Goal: Contribute content: Contribute content

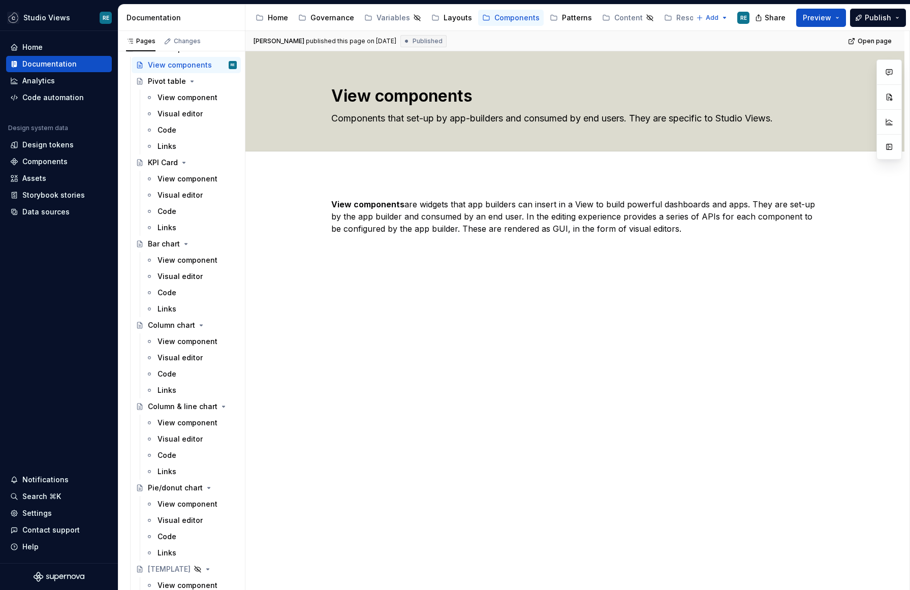
scroll to position [164, 0]
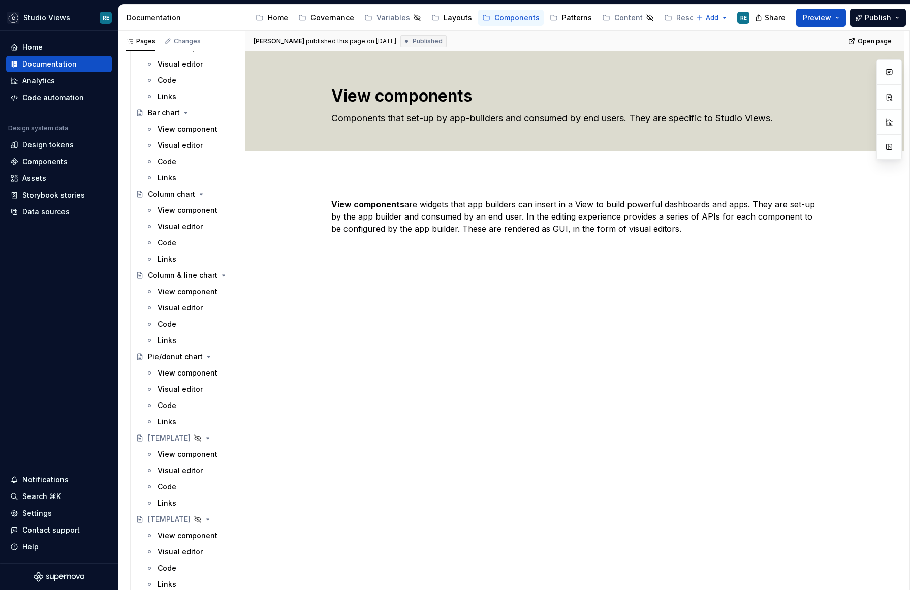
click at [311, 319] on div "View components are widgets that app builders can insert in a View to build pow…" at bounding box center [574, 308] width 659 height 268
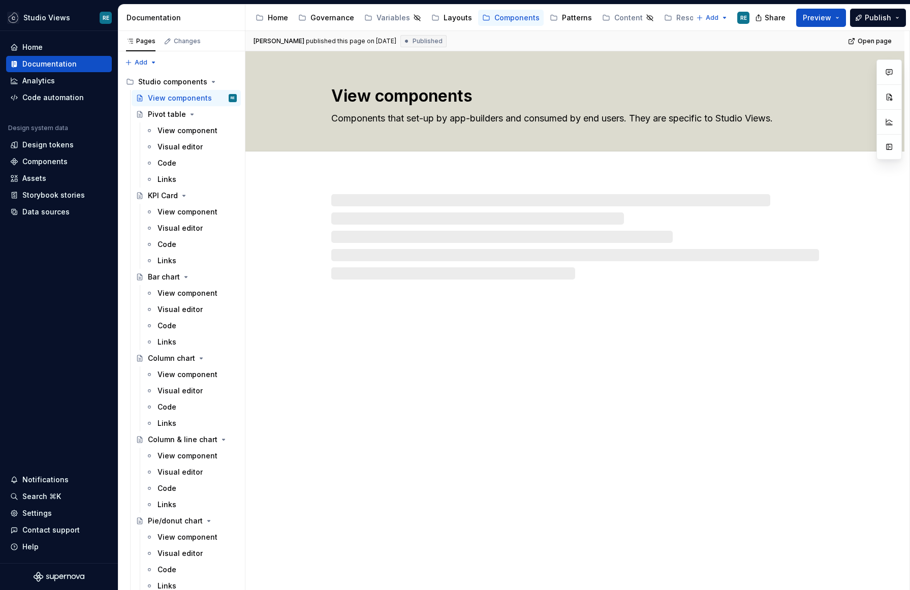
scroll to position [164, 0]
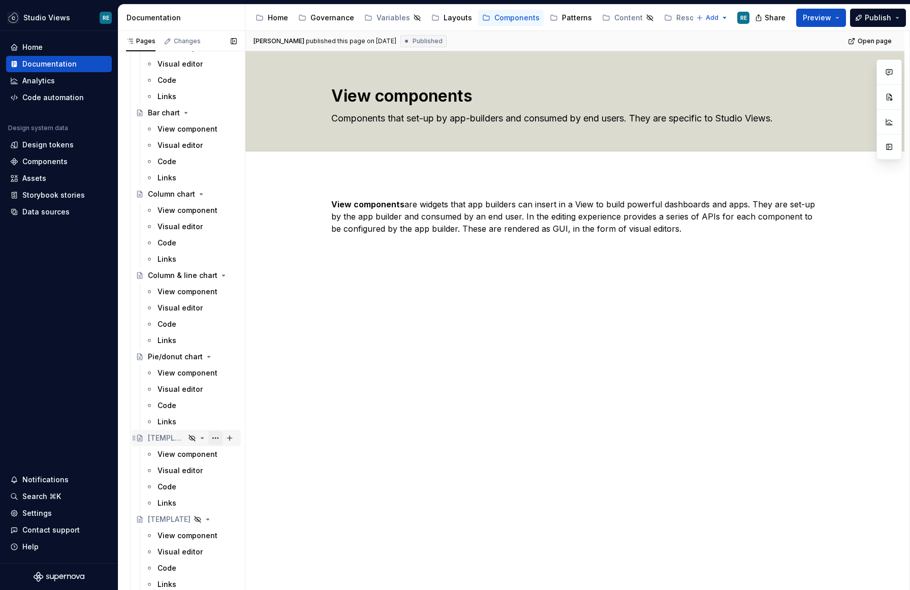
click at [210, 438] on button "Page tree" at bounding box center [215, 438] width 14 height 14
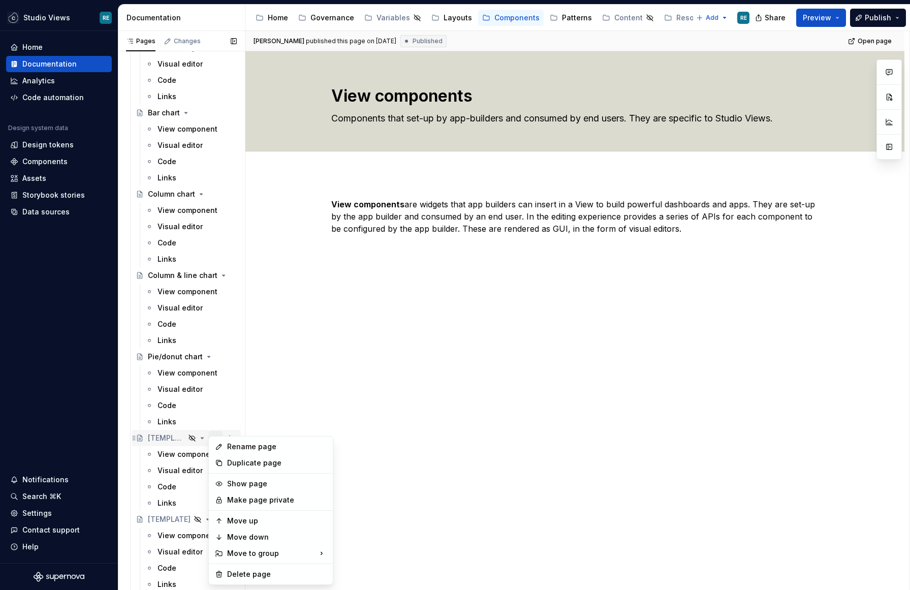
type textarea "*"
click at [234, 448] on div "Rename page" at bounding box center [277, 446] width 100 height 10
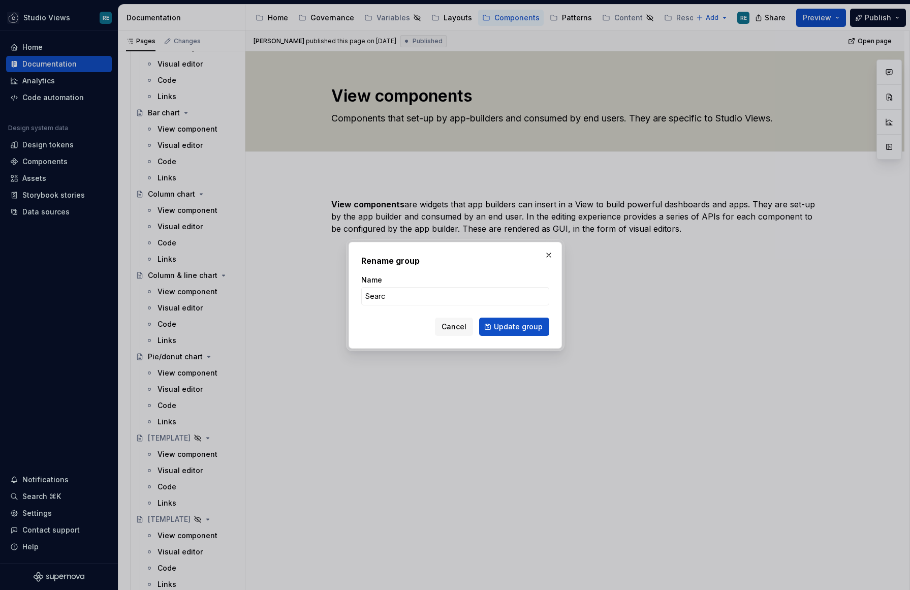
type input "Search"
click button "Update group" at bounding box center [514, 326] width 70 height 18
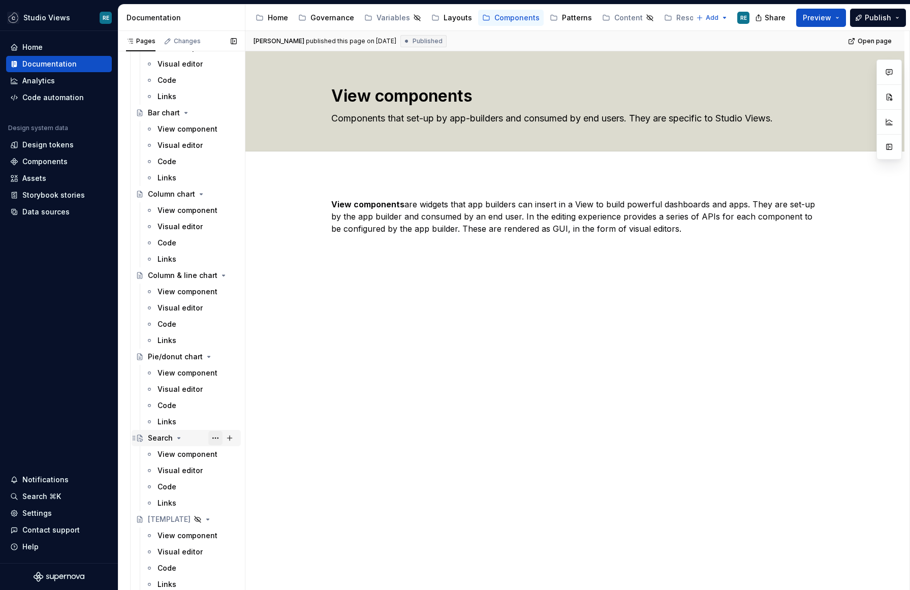
click at [216, 436] on button "Page tree" at bounding box center [215, 438] width 14 height 14
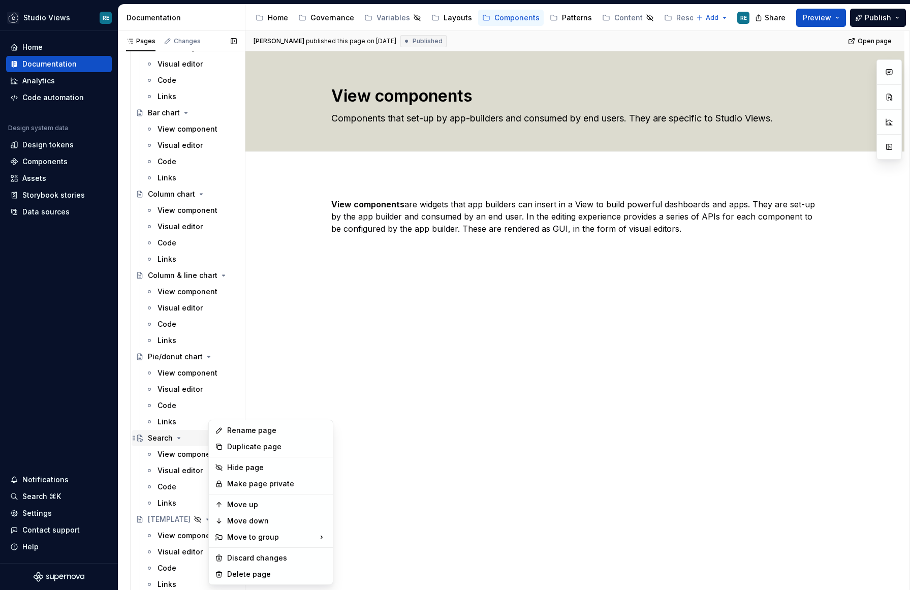
click at [179, 431] on div "Pages Changes Add Accessibility guide for tree Page tree. Navigate the tree wit…" at bounding box center [181, 312] width 127 height 563
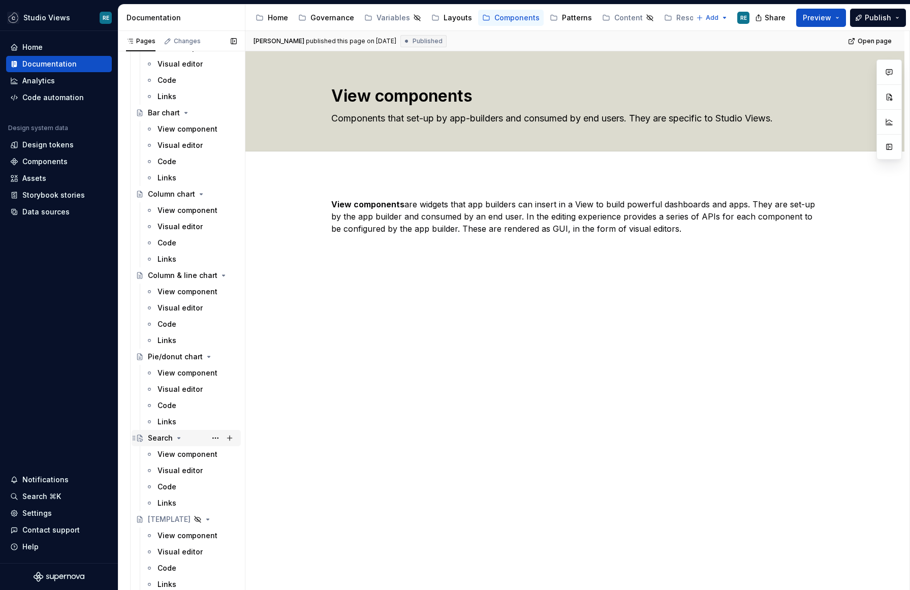
click at [150, 435] on div "Search" at bounding box center [160, 438] width 25 height 10
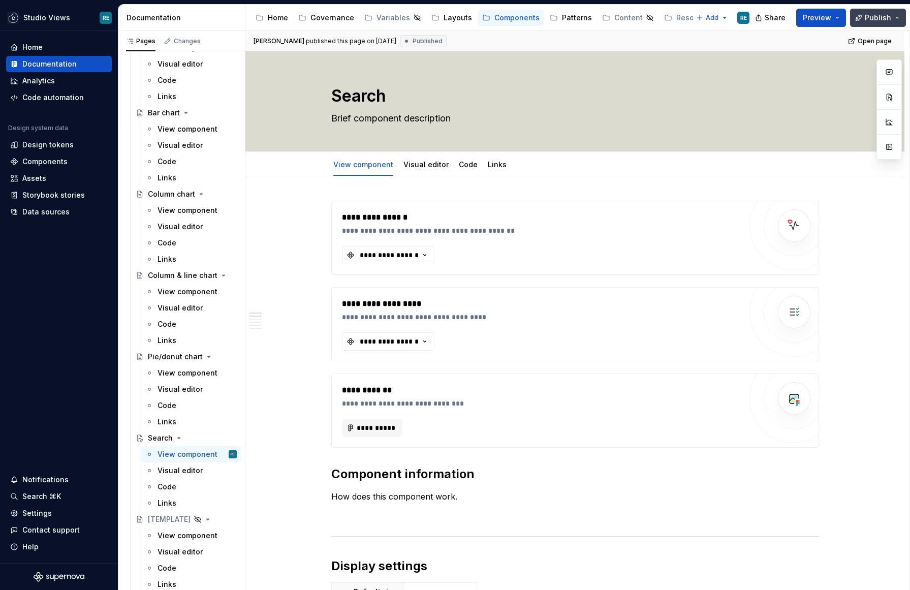
click at [892, 15] on button "Publish" at bounding box center [878, 18] width 56 height 18
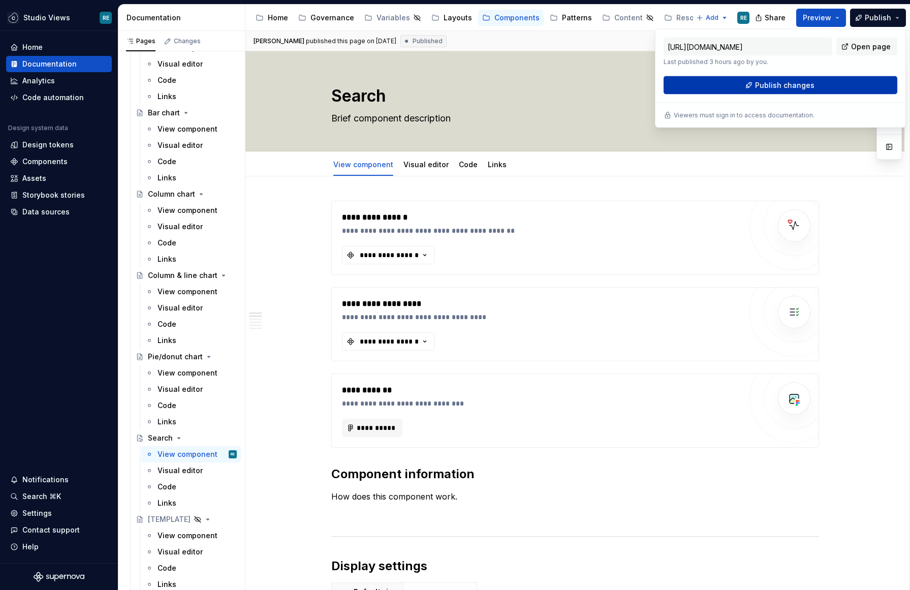
click at [791, 85] on span "Publish changes" at bounding box center [784, 85] width 59 height 10
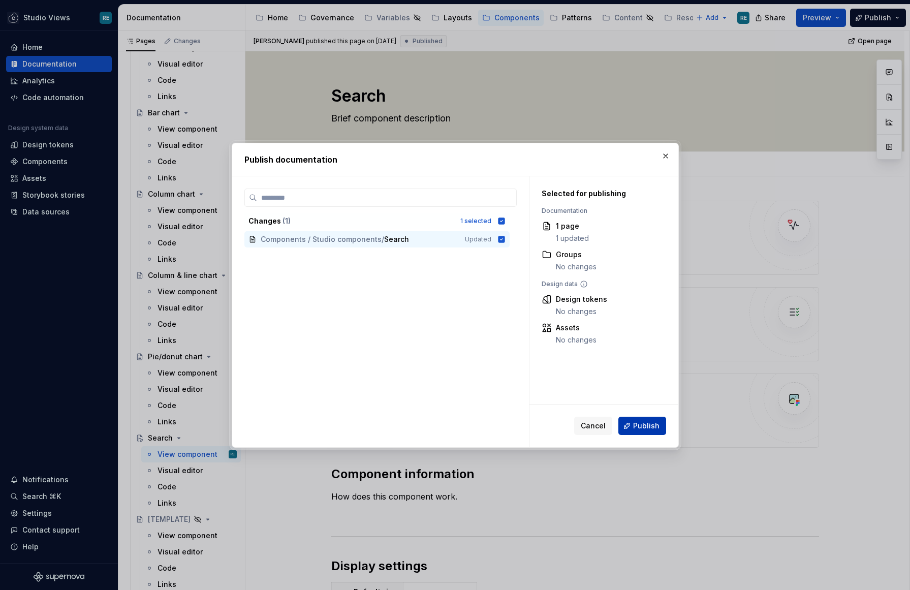
click at [633, 425] on button "Publish" at bounding box center [642, 425] width 48 height 18
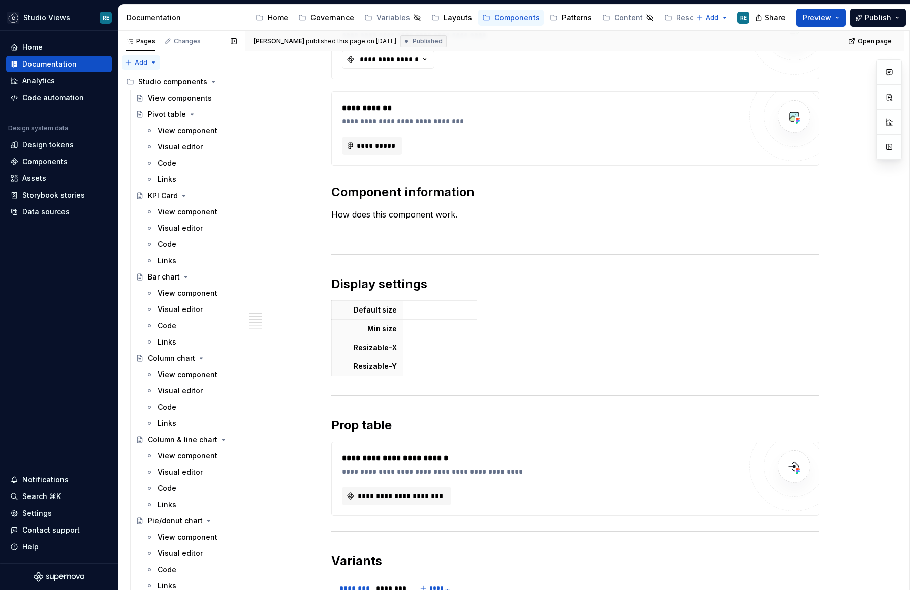
click at [140, 56] on div "Pages Changes Add Accessibility guide for tree Page tree. Navigate the tree wit…" at bounding box center [181, 312] width 127 height 563
click at [159, 99] on div "New group" at bounding box center [174, 98] width 66 height 10
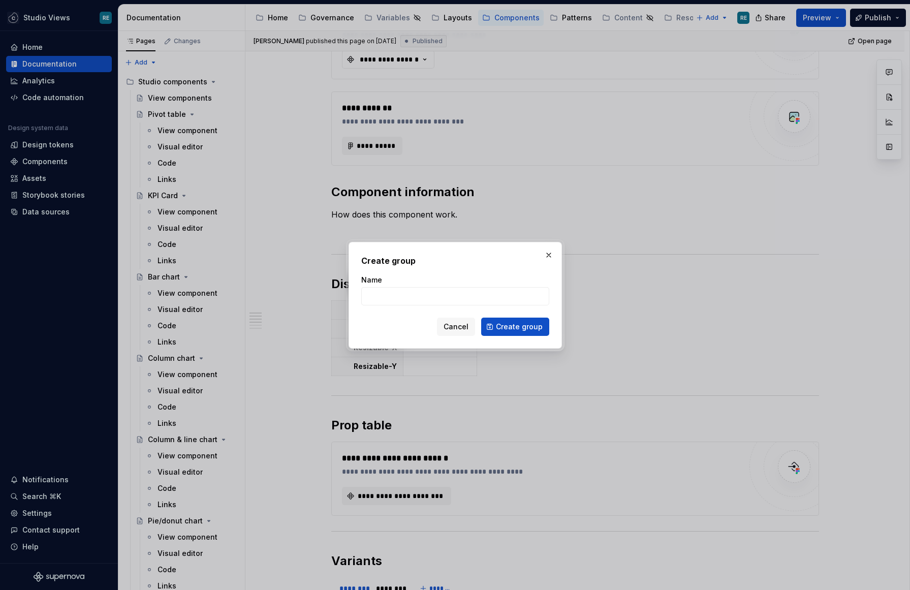
type textarea "*"
type input "C"
type input "Charts"
click at [531, 327] on span "Create group" at bounding box center [519, 327] width 47 height 10
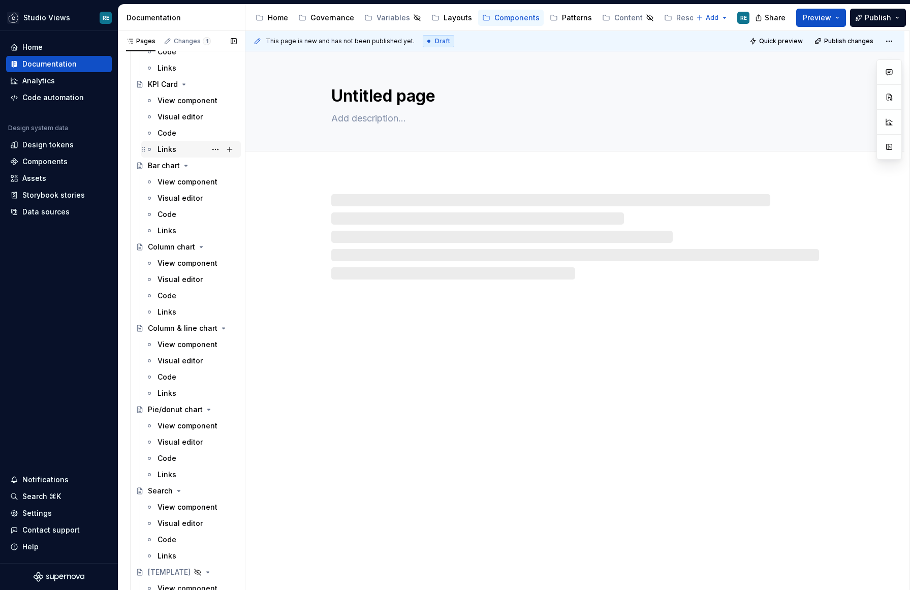
scroll to position [197, 0]
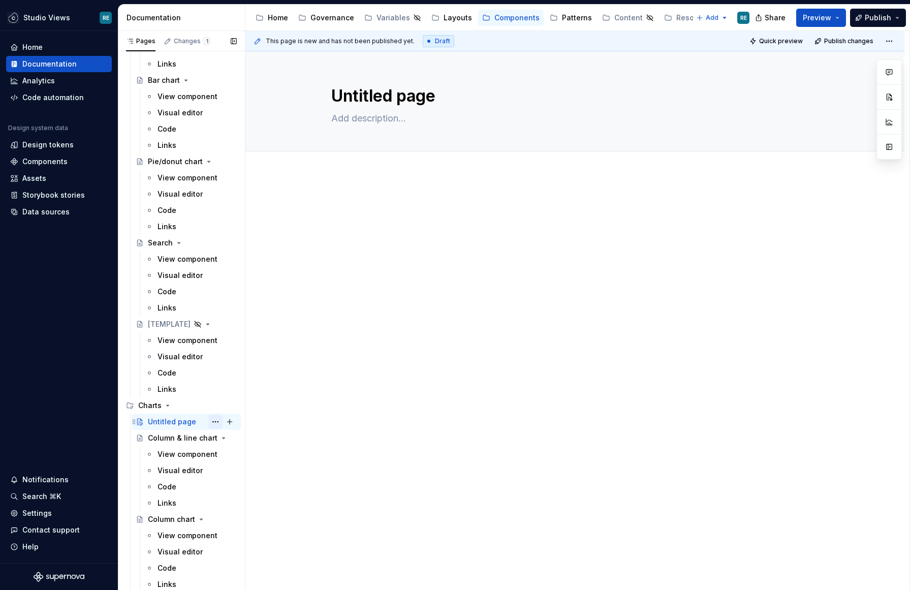
click at [217, 423] on button "Page tree" at bounding box center [215, 421] width 14 height 14
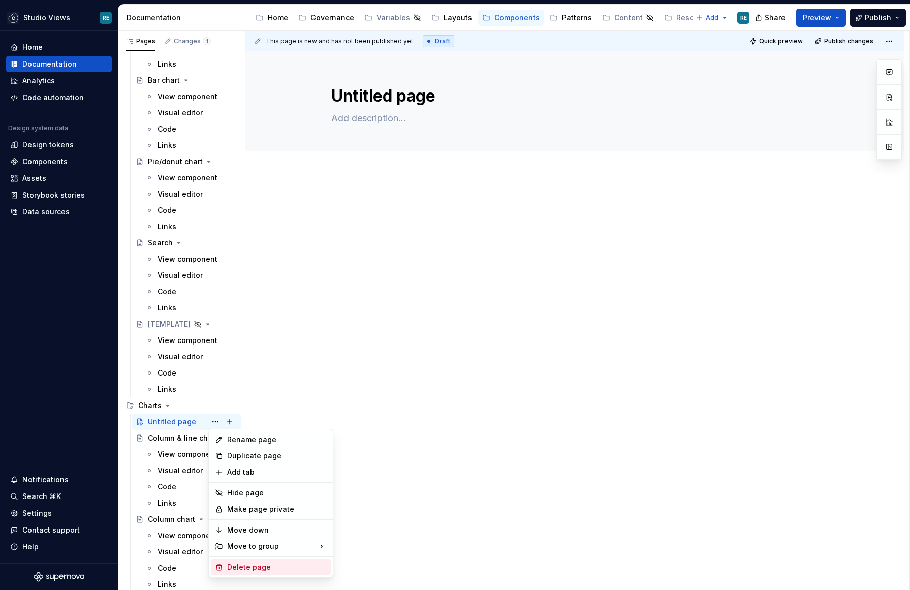
click at [261, 563] on div "Delete page" at bounding box center [277, 567] width 100 height 10
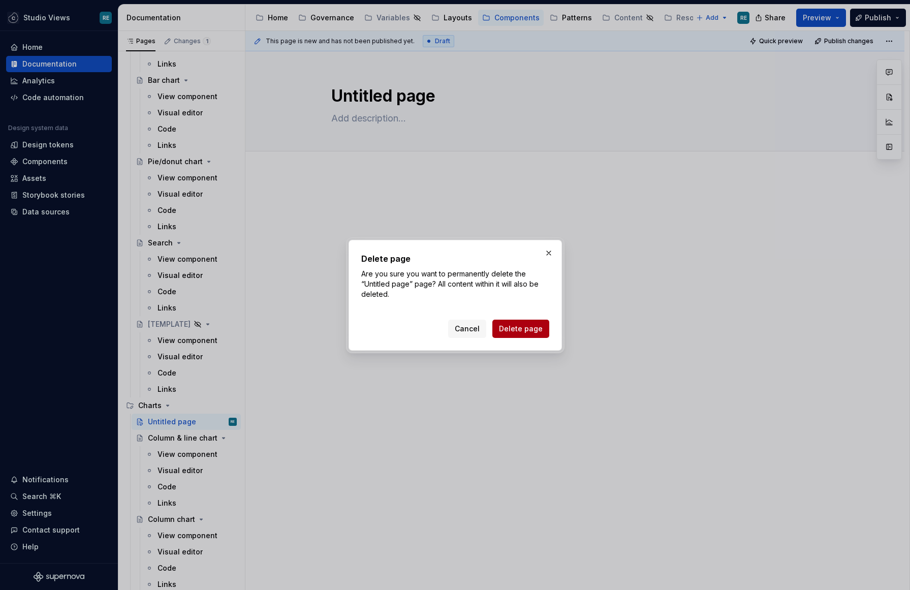
click at [515, 333] on button "Delete page" at bounding box center [520, 328] width 57 height 18
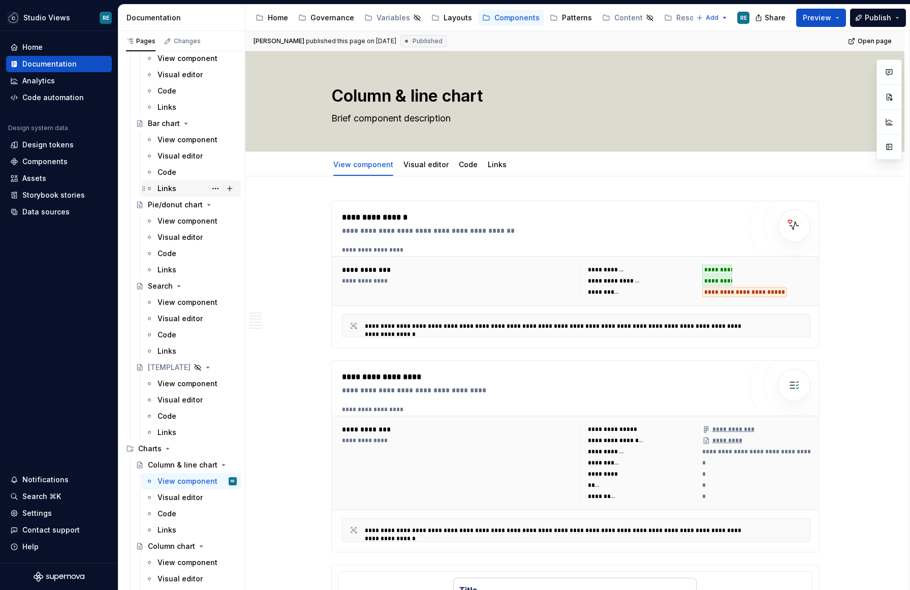
scroll to position [165, 0]
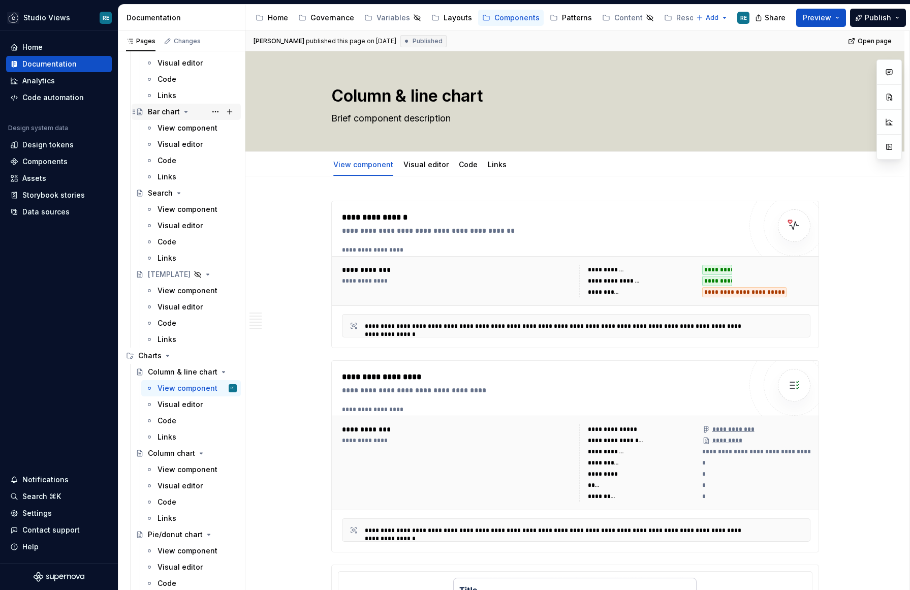
click at [167, 111] on div "Bar chart" at bounding box center [164, 112] width 32 height 10
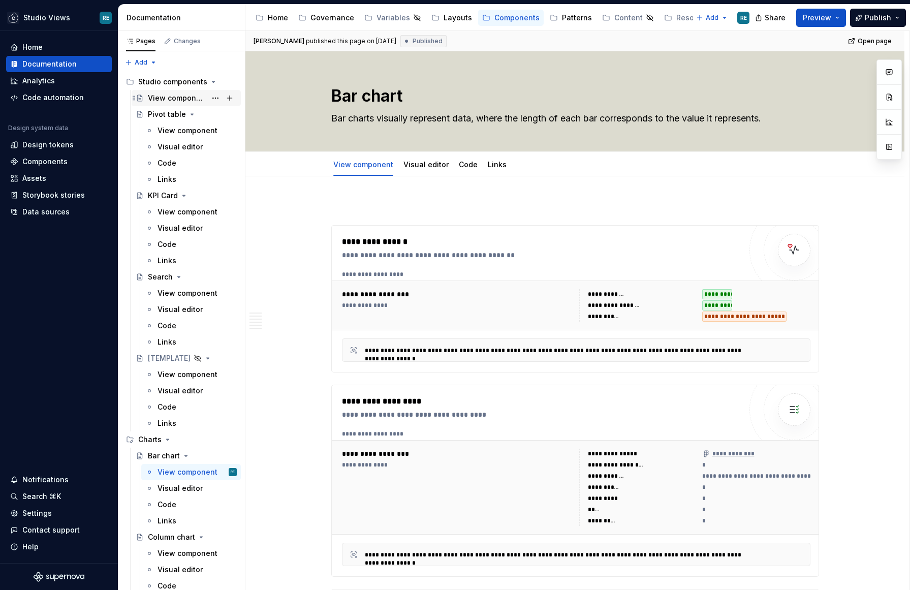
click at [179, 99] on div "View components" at bounding box center [177, 98] width 58 height 10
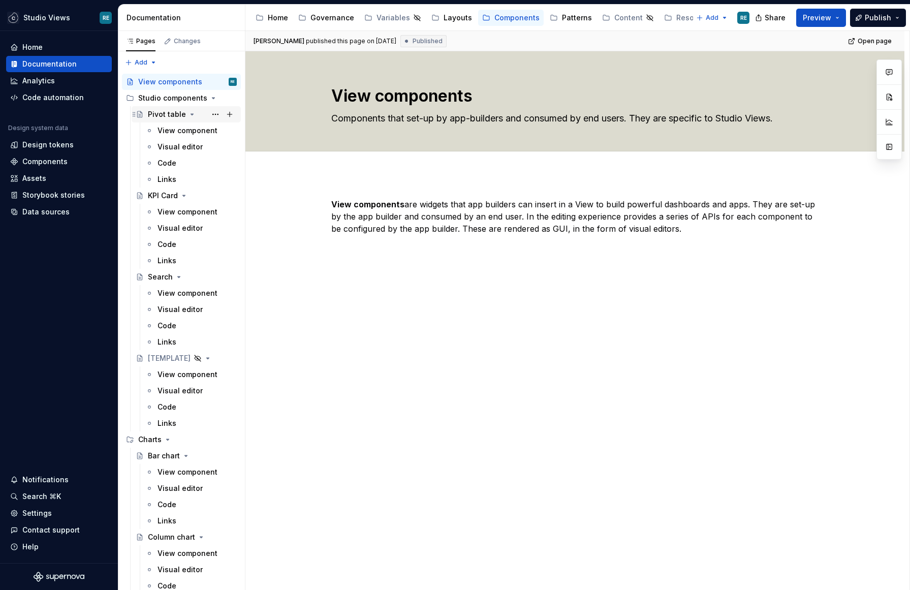
click at [155, 114] on div "Pivot table" at bounding box center [167, 114] width 38 height 10
click at [212, 97] on button "Page tree" at bounding box center [215, 98] width 14 height 14
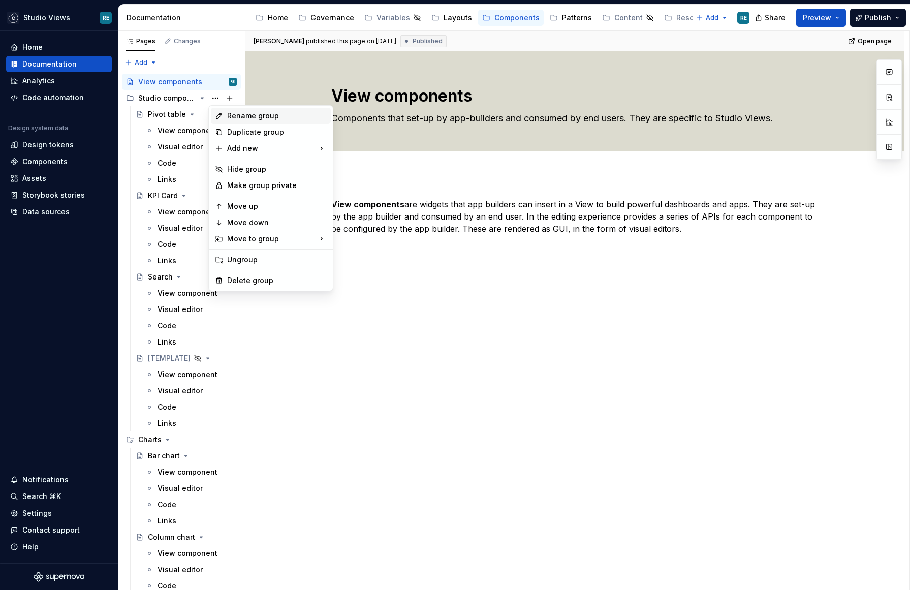
click at [249, 108] on div "Rename group" at bounding box center [271, 116] width 120 height 16
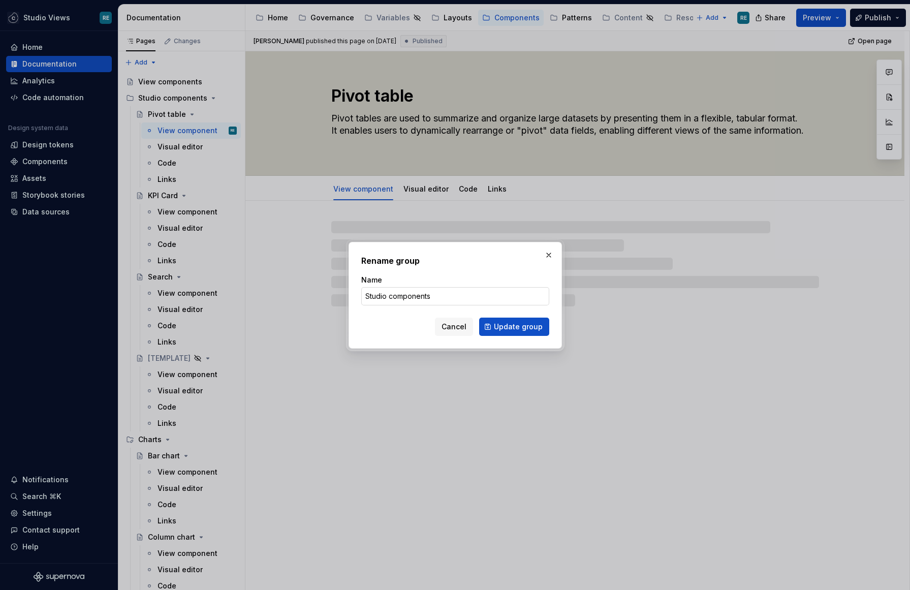
click at [373, 298] on input "Studio components" at bounding box center [455, 296] width 188 height 18
type textarea "*"
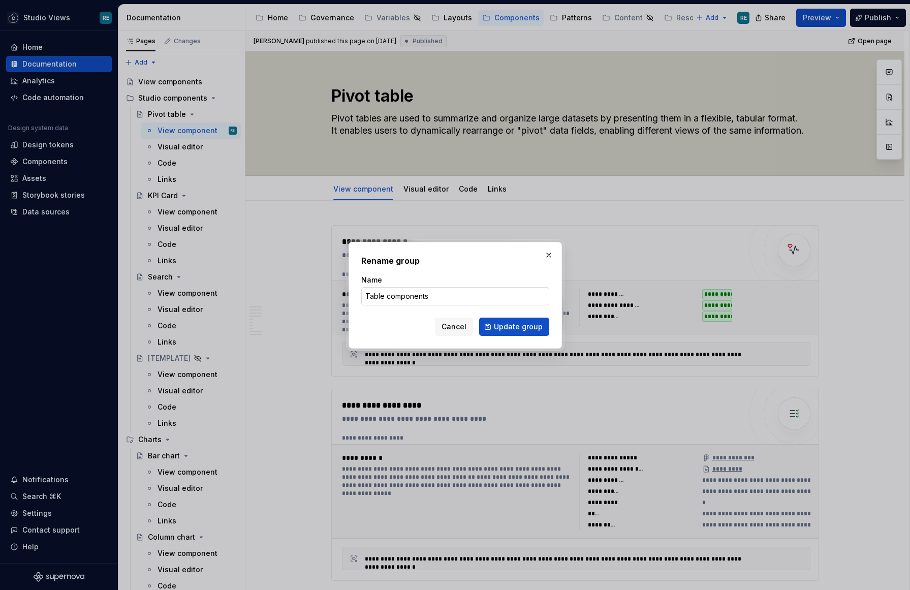
type input "Tables components"
click button "Update group" at bounding box center [514, 326] width 70 height 18
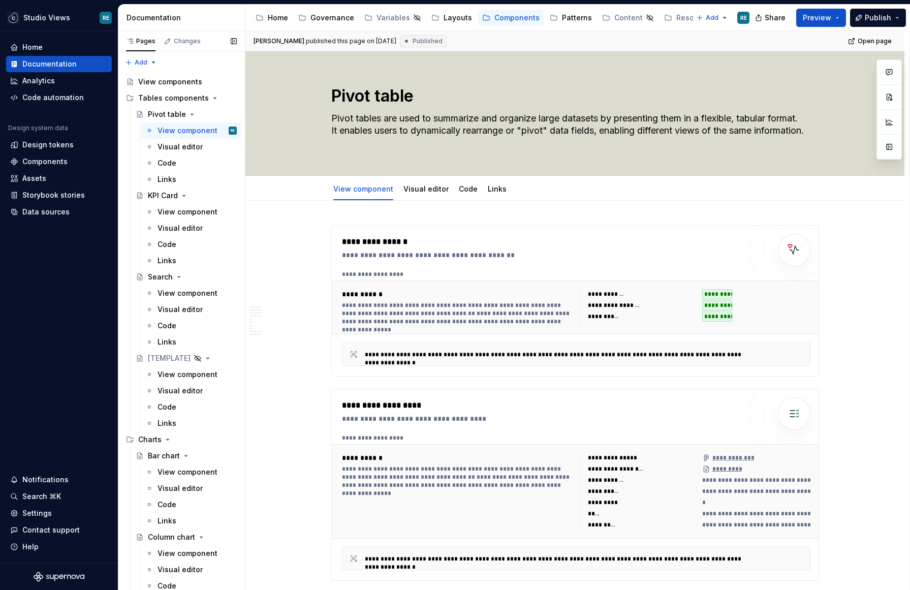
click at [0, 0] on button "Page tree" at bounding box center [0, 0] width 0 height 0
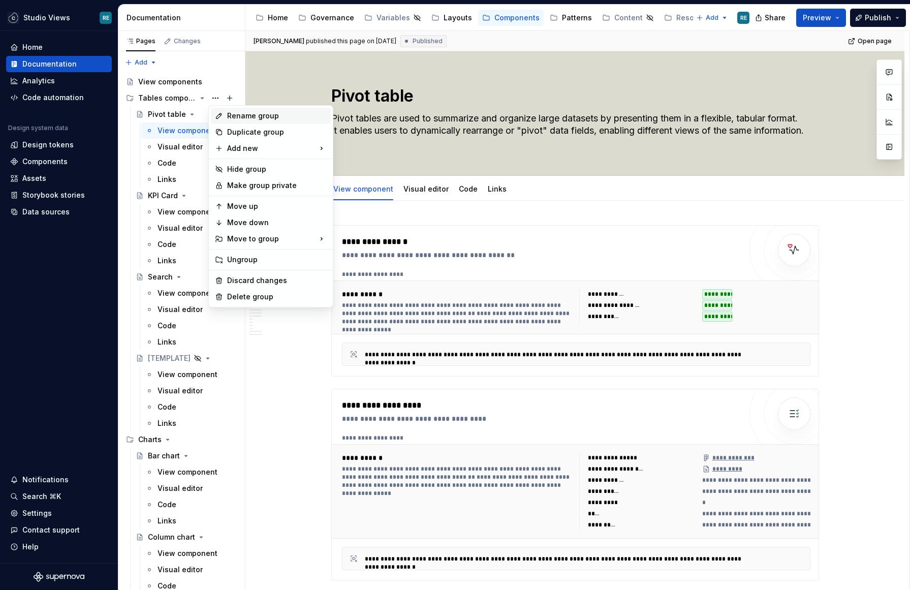
click at [240, 118] on div "Rename group" at bounding box center [277, 116] width 100 height 10
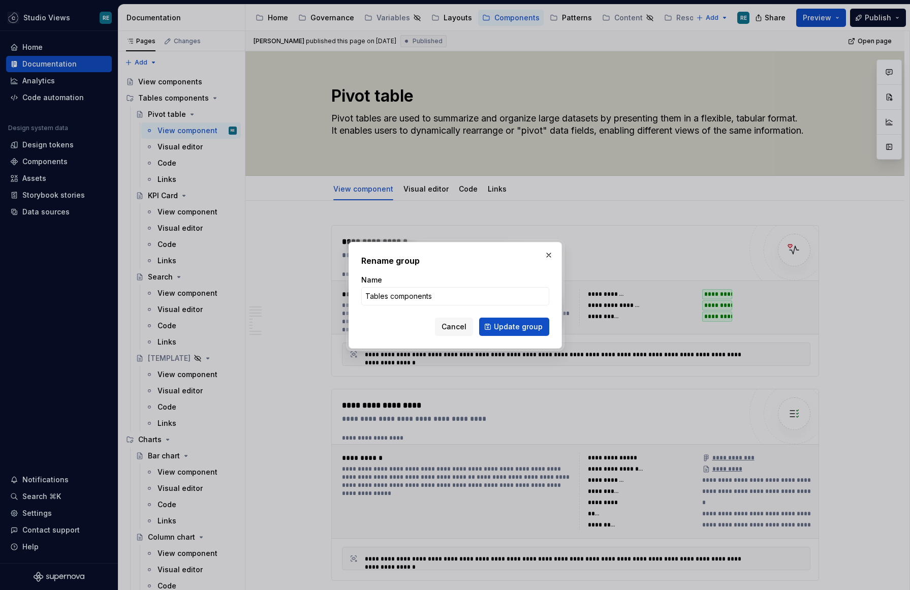
type textarea "*"
click at [383, 299] on input "Tables components" at bounding box center [455, 296] width 188 height 18
click at [394, 292] on input "Tables components" at bounding box center [455, 296] width 188 height 18
type input "Table components"
click button "Update group" at bounding box center [514, 326] width 70 height 18
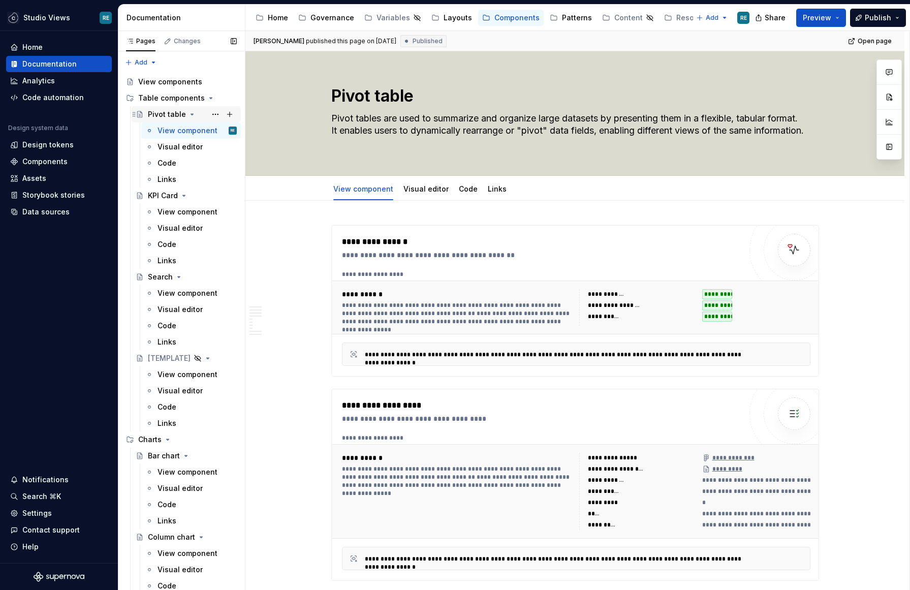
type textarea "*"
click at [134, 61] on div "Pages Changes Add Accessibility guide for tree Page tree. Navigate the tree wit…" at bounding box center [181, 312] width 127 height 563
click at [158, 101] on div "New group" at bounding box center [174, 98] width 66 height 10
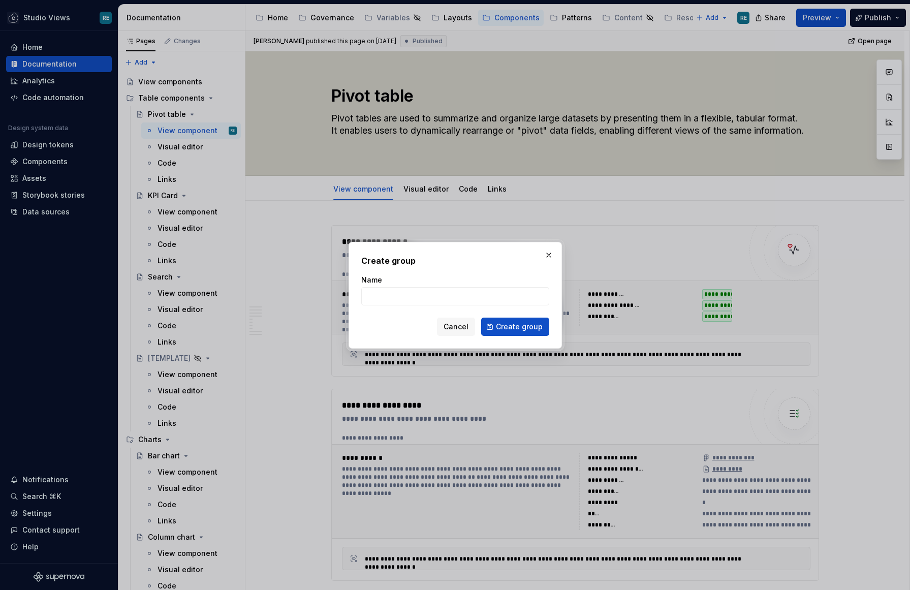
type input "I"
type input "Filter components"
click button "Create group" at bounding box center [515, 326] width 68 height 18
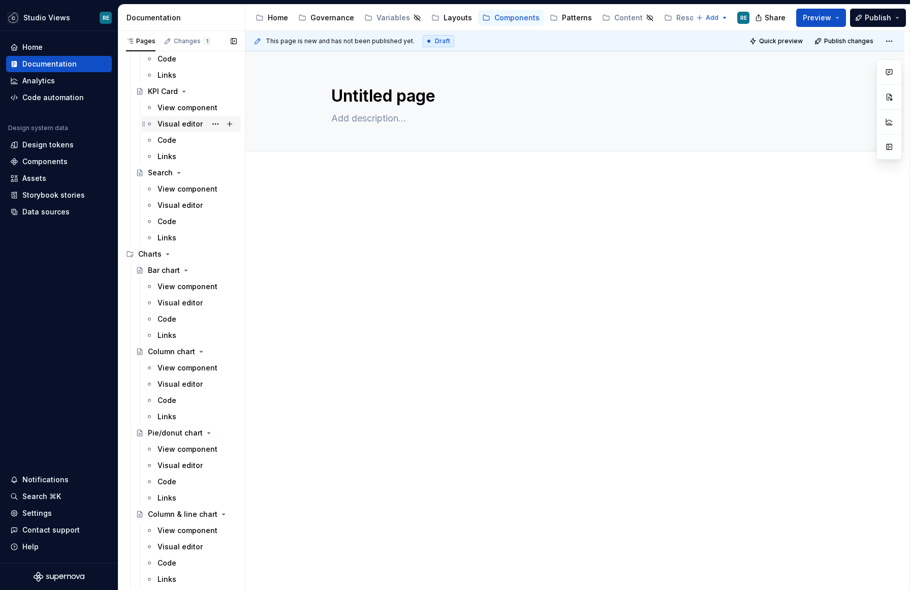
scroll to position [213, 0]
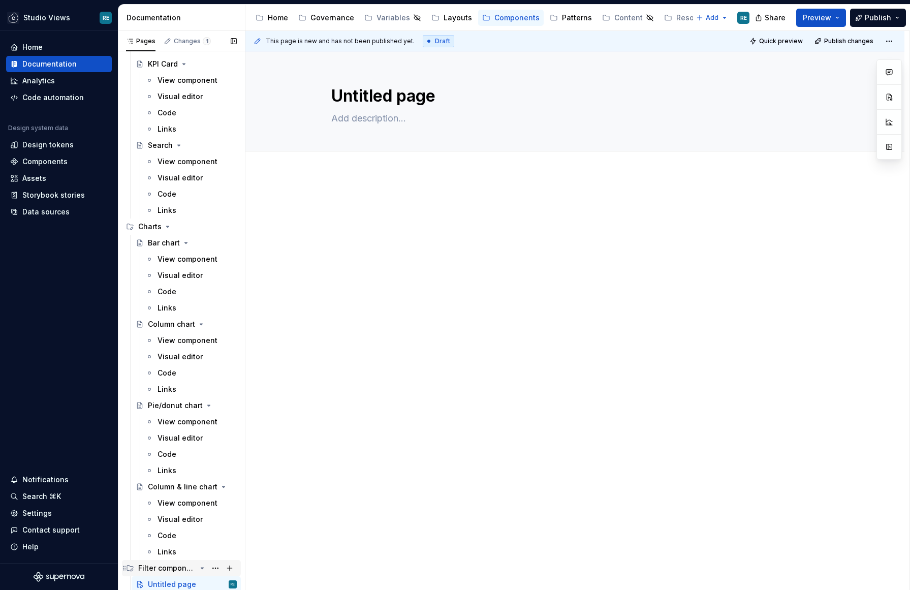
click at [193, 564] on div "Filter components" at bounding box center [167, 568] width 58 height 10
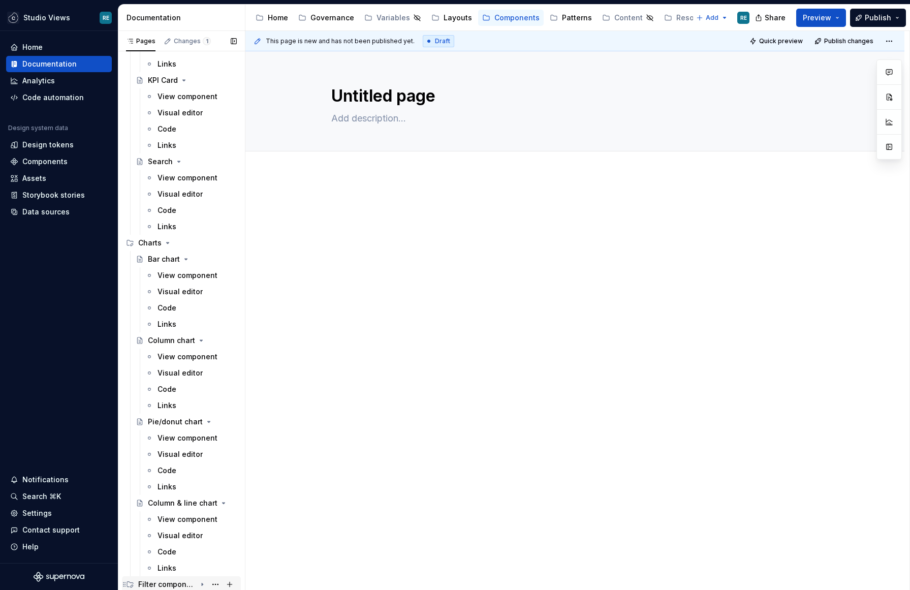
click at [194, 588] on div "Filter components" at bounding box center [167, 584] width 58 height 10
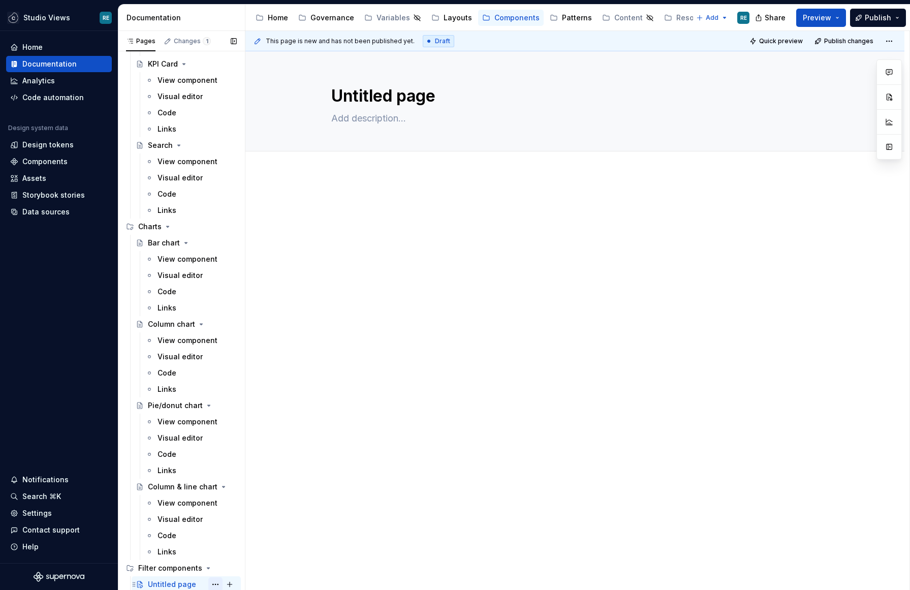
click at [214, 584] on button "Page tree" at bounding box center [215, 584] width 14 height 14
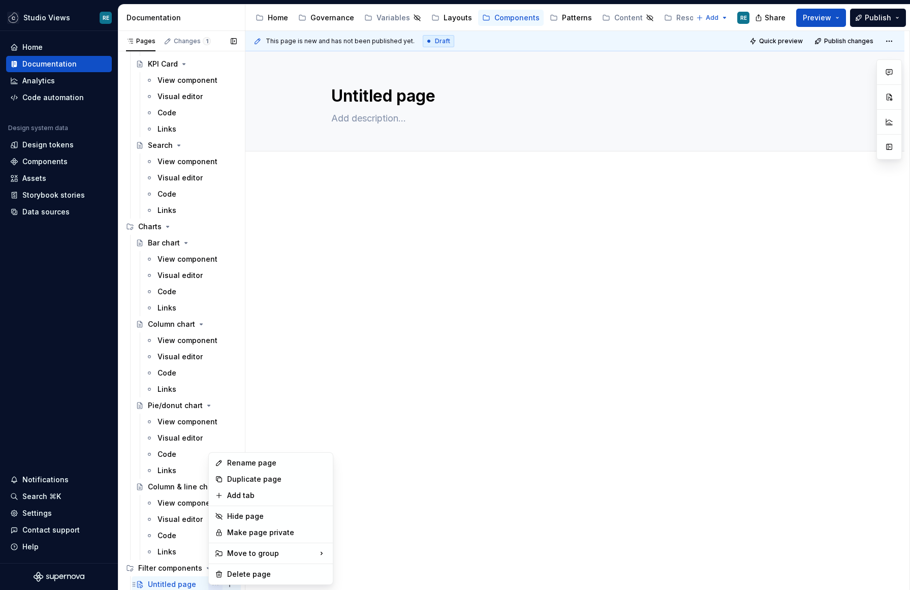
scroll to position [3, 0]
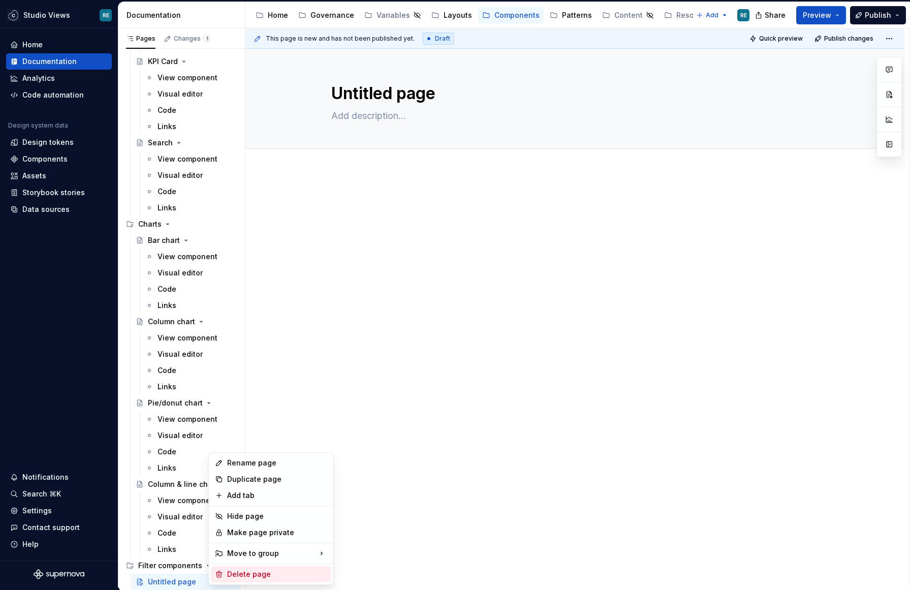
click at [239, 573] on div "Delete page" at bounding box center [277, 574] width 100 height 10
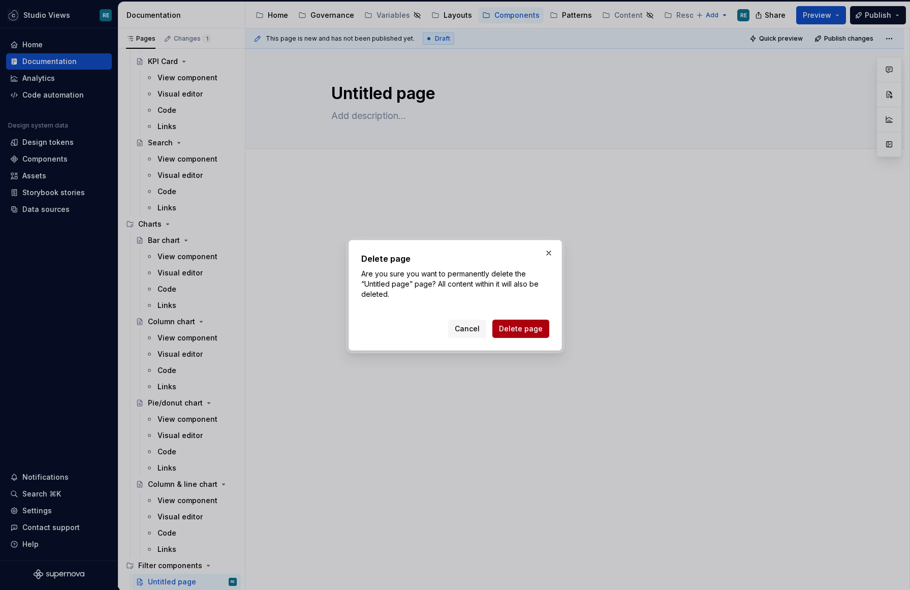
click at [524, 327] on span "Delete page" at bounding box center [521, 329] width 44 height 10
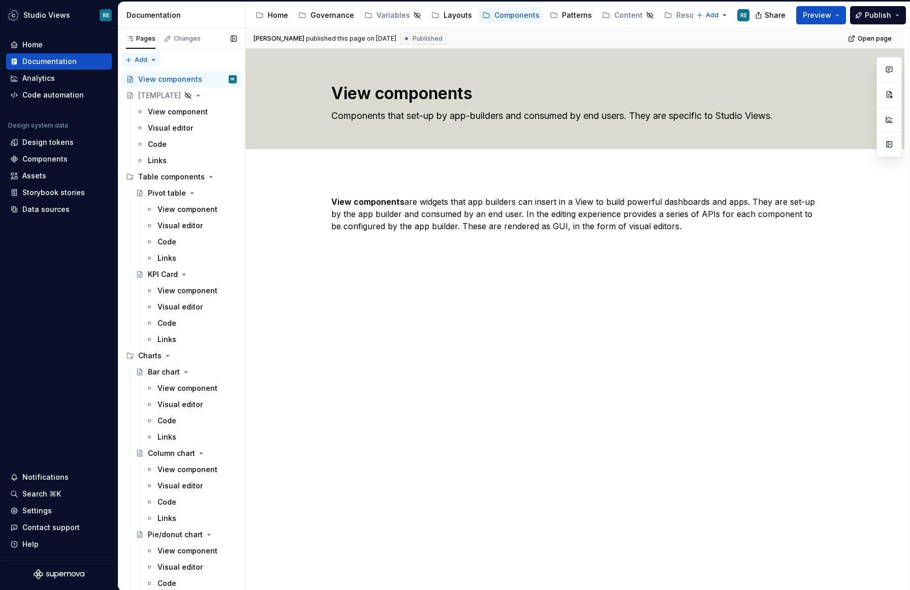
click at [136, 57] on div "Pages Changes Add Accessibility guide for tree Page tree. Navigate the tree wit…" at bounding box center [181, 309] width 127 height 563
type textarea "*"
click at [162, 95] on div "New group" at bounding box center [174, 96] width 66 height 10
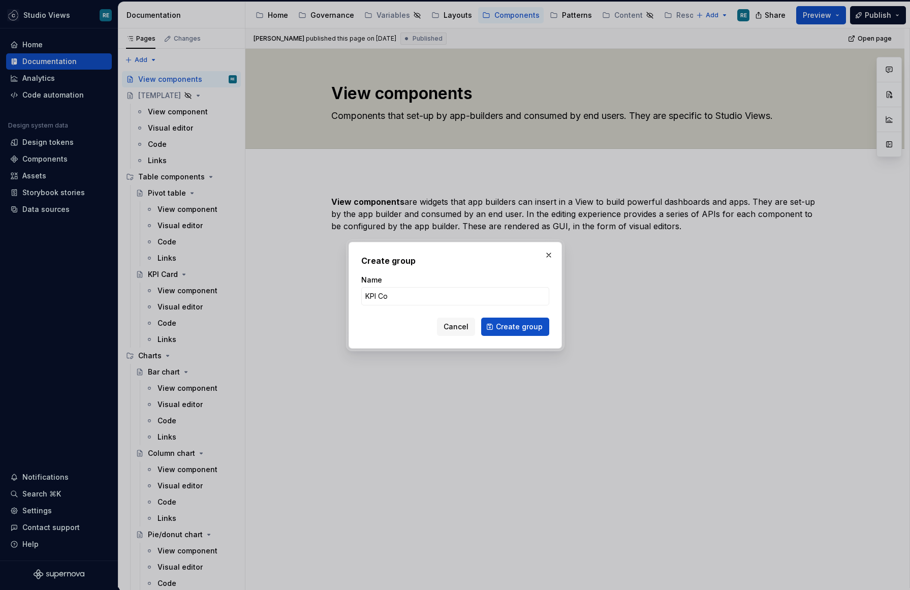
type input "KPI Com"
type textarea "*"
type input "KPI"
type textarea "*"
type input "KPI components"
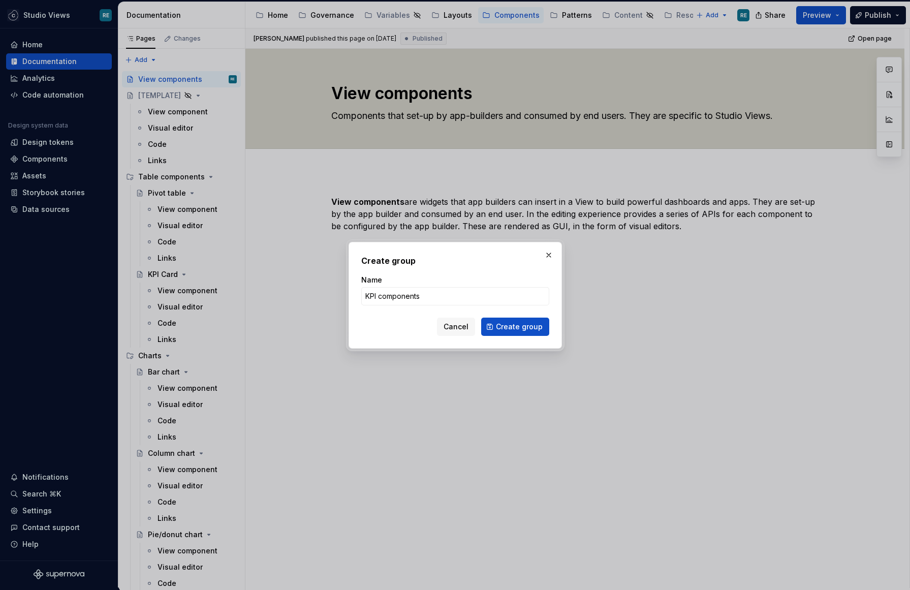
click button "Create group" at bounding box center [515, 326] width 68 height 18
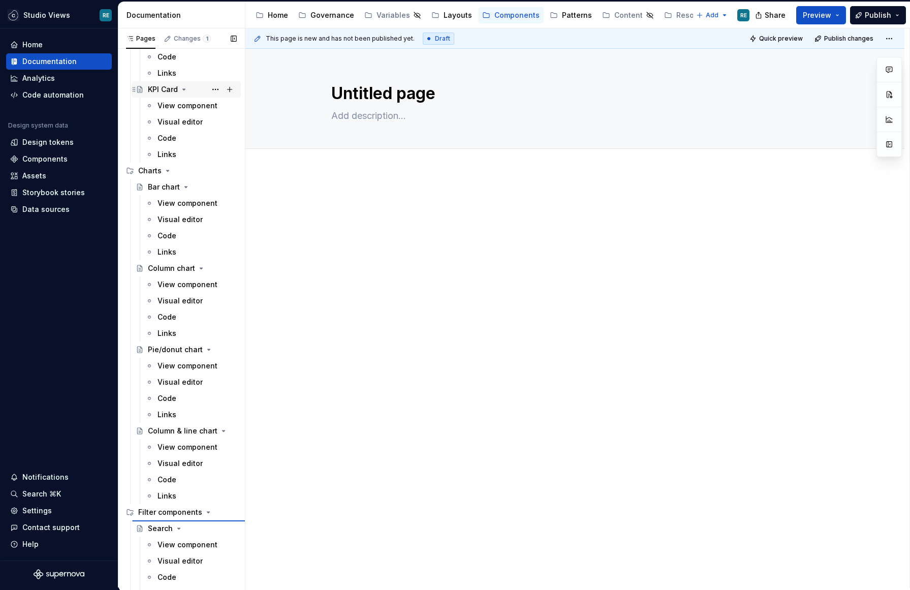
scroll to position [184, 0]
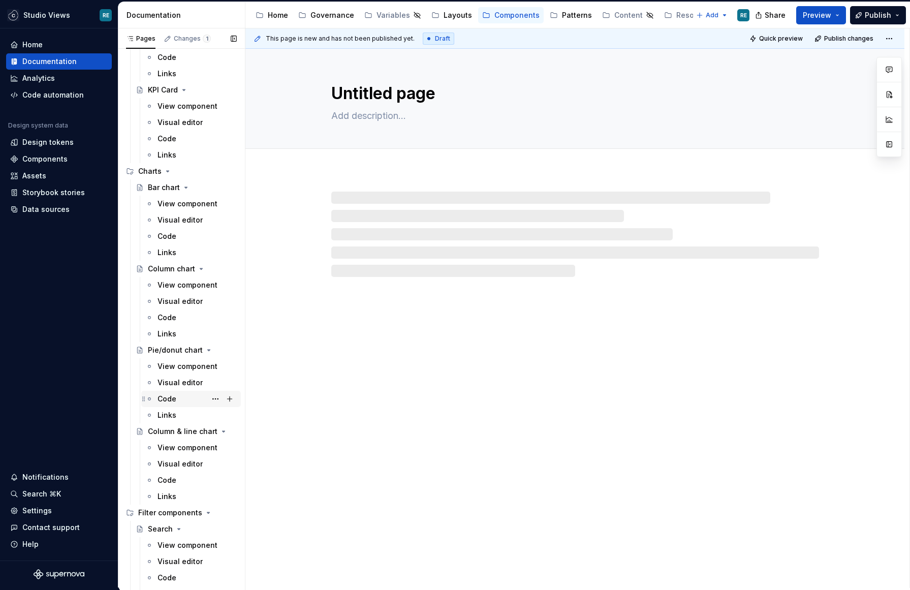
drag, startPoint x: 135, startPoint y: 87, endPoint x: 175, endPoint y: 401, distance: 317.0
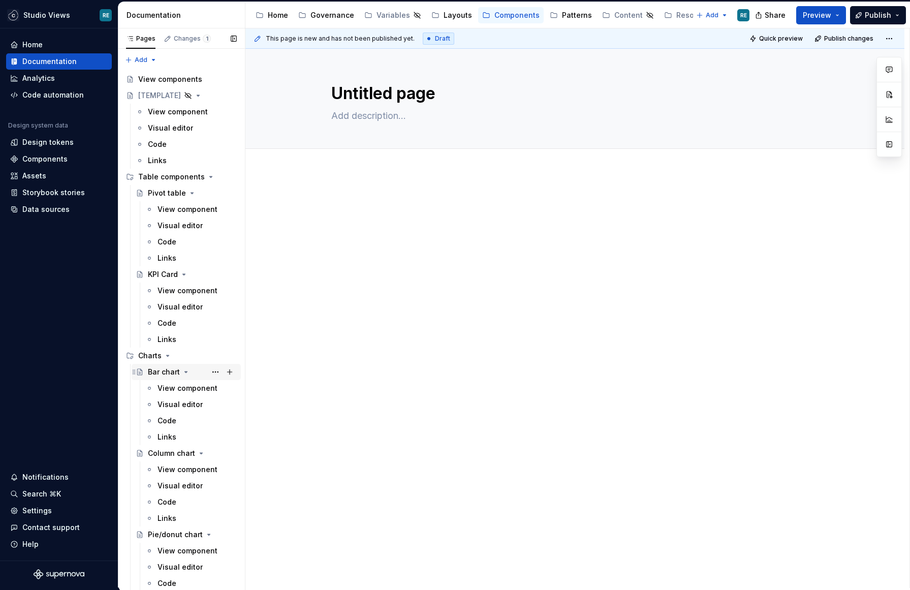
click at [182, 371] on icon "Page tree" at bounding box center [186, 372] width 8 height 8
click at [186, 387] on div "Column chart" at bounding box center [171, 388] width 47 height 10
click at [167, 355] on icon "Page tree" at bounding box center [168, 355] width 3 height 1
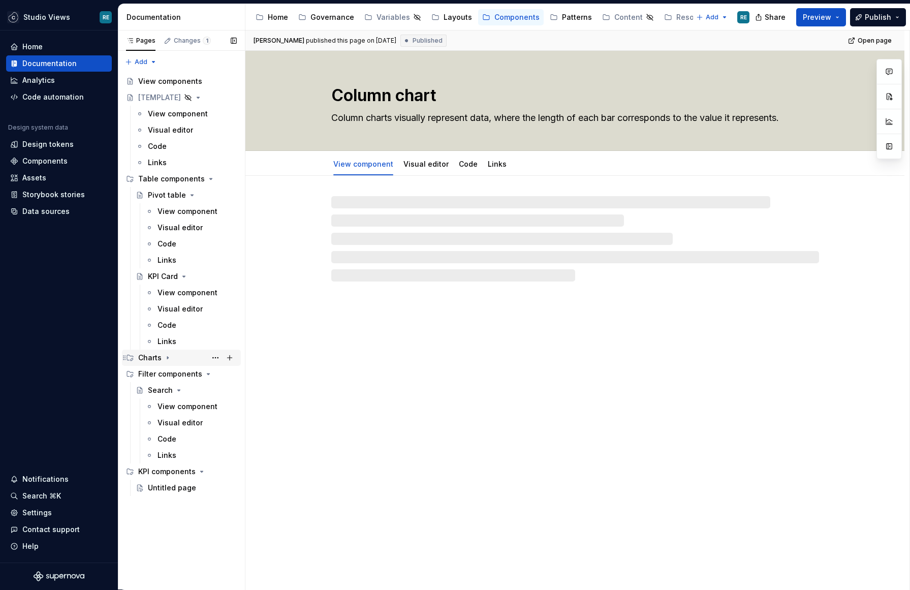
scroll to position [1, 0]
click at [198, 374] on icon "Page tree" at bounding box center [202, 374] width 8 height 8
click at [213, 404] on button "Page tree" at bounding box center [215, 406] width 14 height 14
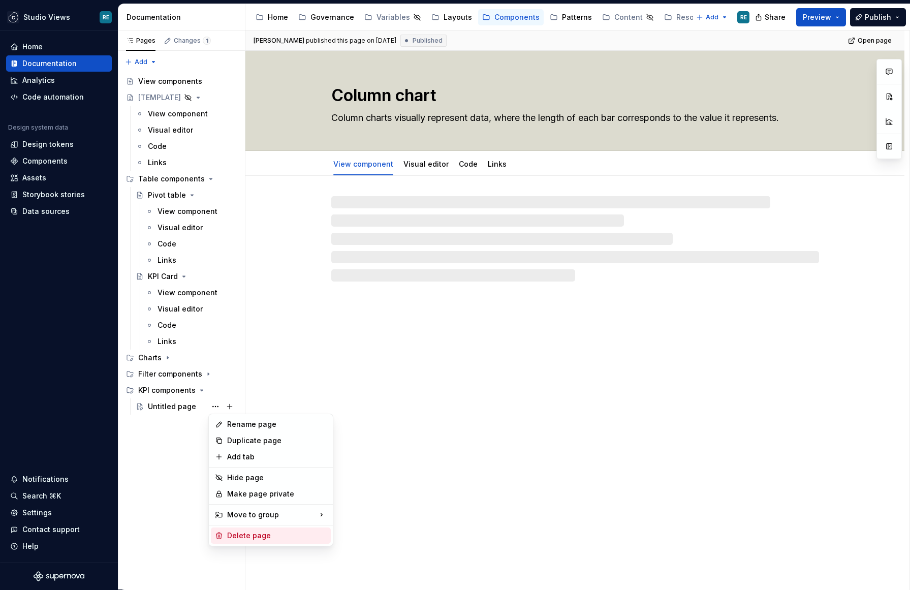
click at [248, 542] on div "Delete page" at bounding box center [271, 535] width 120 height 16
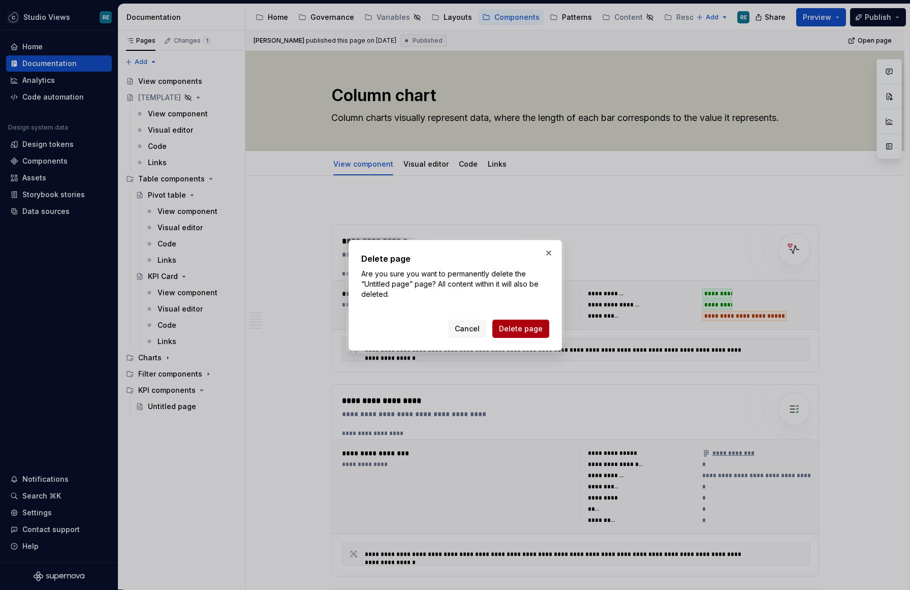
click at [514, 330] on span "Delete page" at bounding box center [521, 329] width 44 height 10
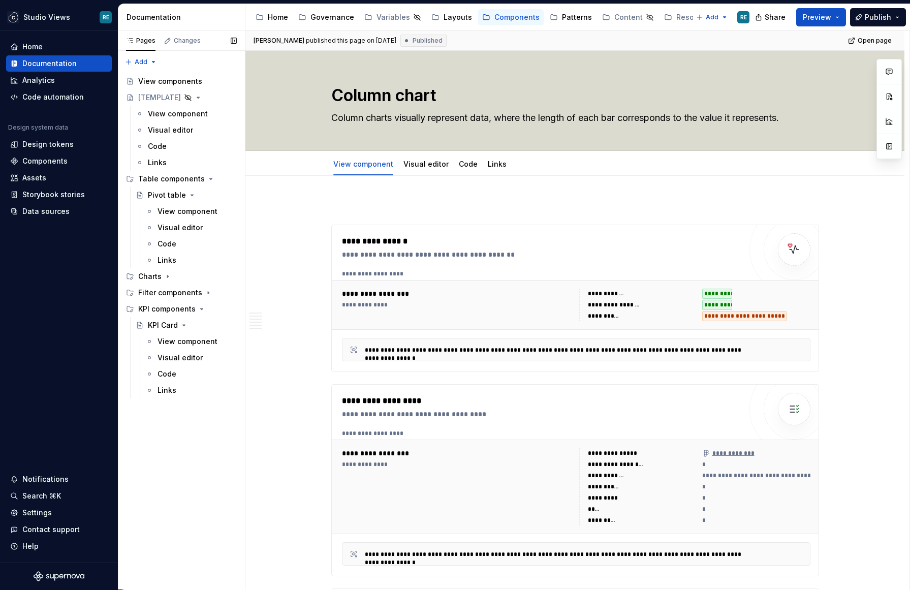
click at [170, 452] on div "Pages Changes Add Accessibility guide for tree Page tree. Navigate the tree wit…" at bounding box center [181, 309] width 127 height 559
click at [126, 305] on icon "Page tree" at bounding box center [124, 309] width 8 height 8
click at [131, 306] on icon "Page tree" at bounding box center [130, 309] width 8 height 8
click at [174, 460] on div "Pages Changes Add Accessibility guide for tree Page tree. Navigate the tree wit…" at bounding box center [181, 309] width 127 height 559
click at [172, 330] on div "Search" at bounding box center [192, 325] width 89 height 14
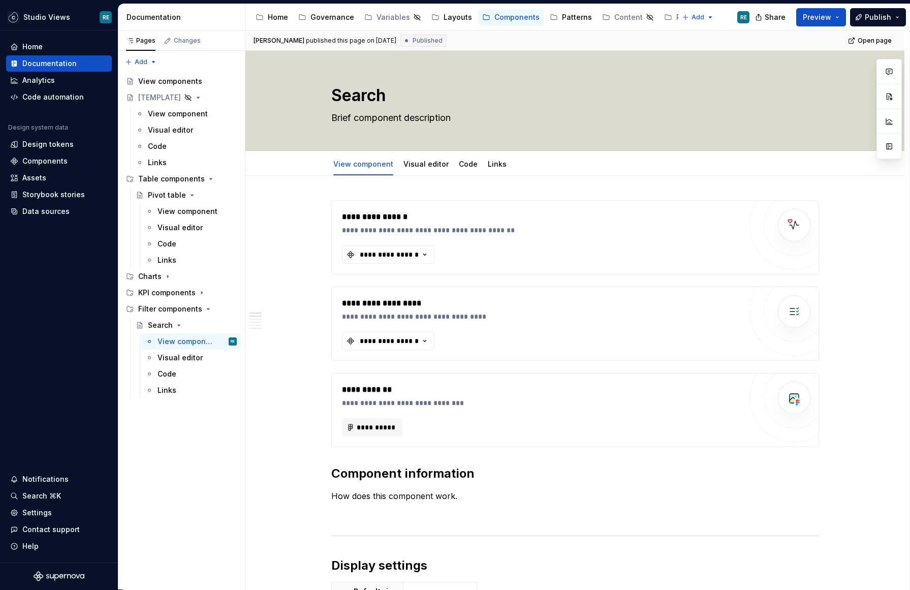
click at [871, 7] on div "Share Preview Publish" at bounding box center [833, 17] width 152 height 26
click at [879, 17] on span "Publish" at bounding box center [877, 17] width 26 height 10
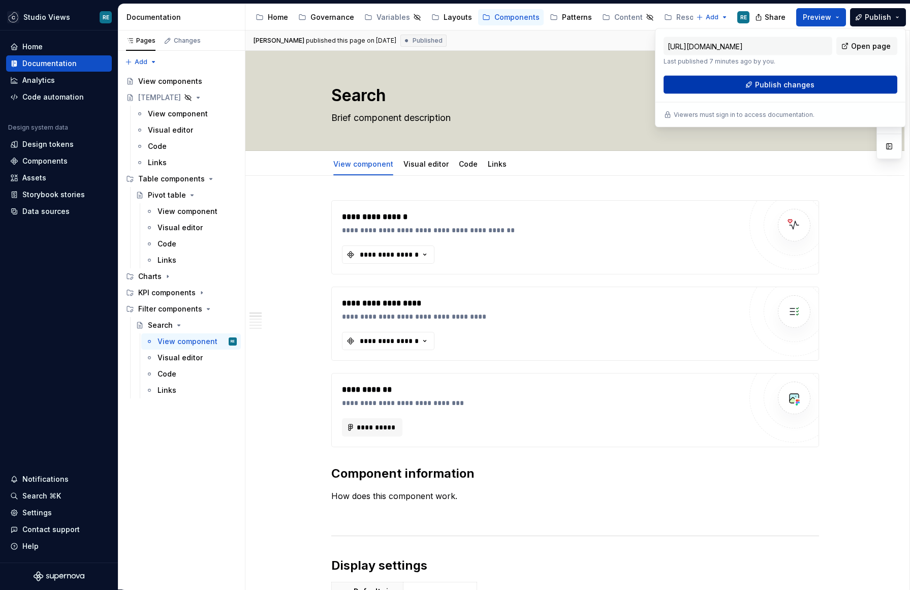
click at [777, 90] on button "Publish changes" at bounding box center [780, 85] width 234 height 18
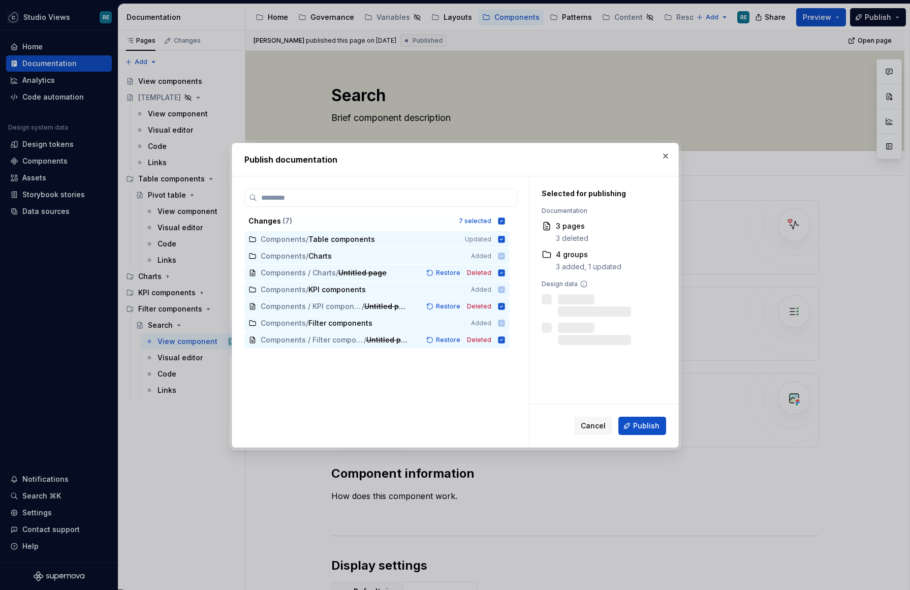
click at [636, 422] on span "Publish" at bounding box center [646, 426] width 26 height 10
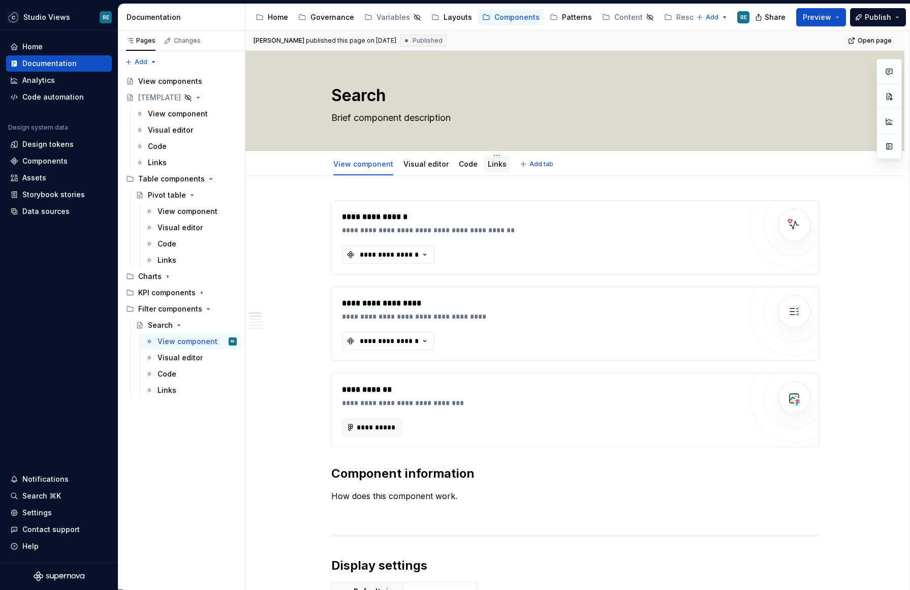
click at [488, 166] on link "Links" at bounding box center [497, 163] width 19 height 9
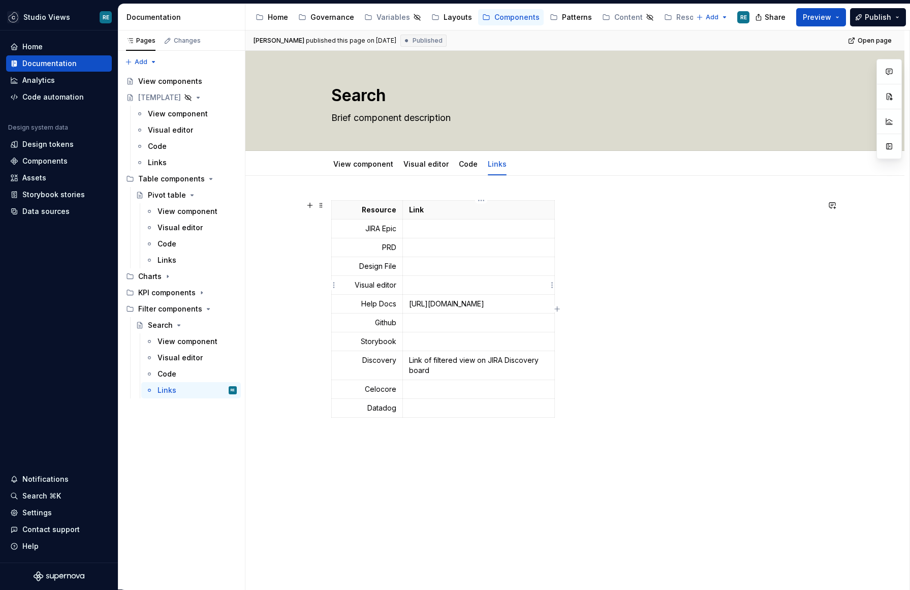
click at [515, 288] on p at bounding box center [478, 285] width 139 height 10
click at [421, 307] on p "https://docs.celonis.com/en/studio.html" at bounding box center [478, 304] width 139 height 10
drag, startPoint x: 421, startPoint y: 307, endPoint x: 539, endPoint y: 304, distance: 117.9
click at [539, 305] on p "https://docs.celonis.com/en/studio.html" at bounding box center [478, 304] width 139 height 10
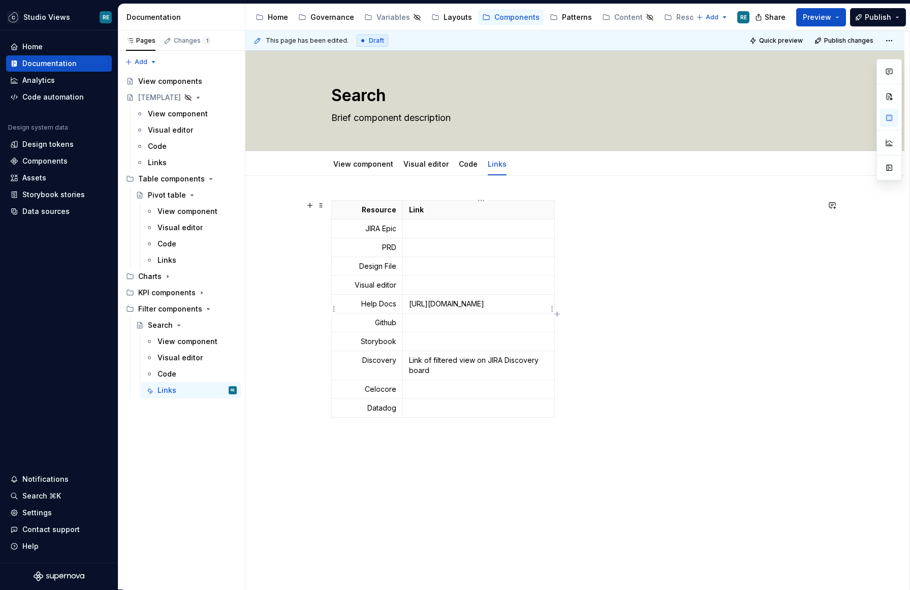
click at [449, 309] on p "https://docs.celonis.com/en/configuring-a-search-component.html" at bounding box center [478, 304] width 139 height 10
click at [419, 304] on p "https://docs.celonis.com/en/configuring-a-search-component.html" at bounding box center [478, 304] width 139 height 10
drag, startPoint x: 419, startPoint y: 304, endPoint x: 498, endPoint y: 314, distance: 79.4
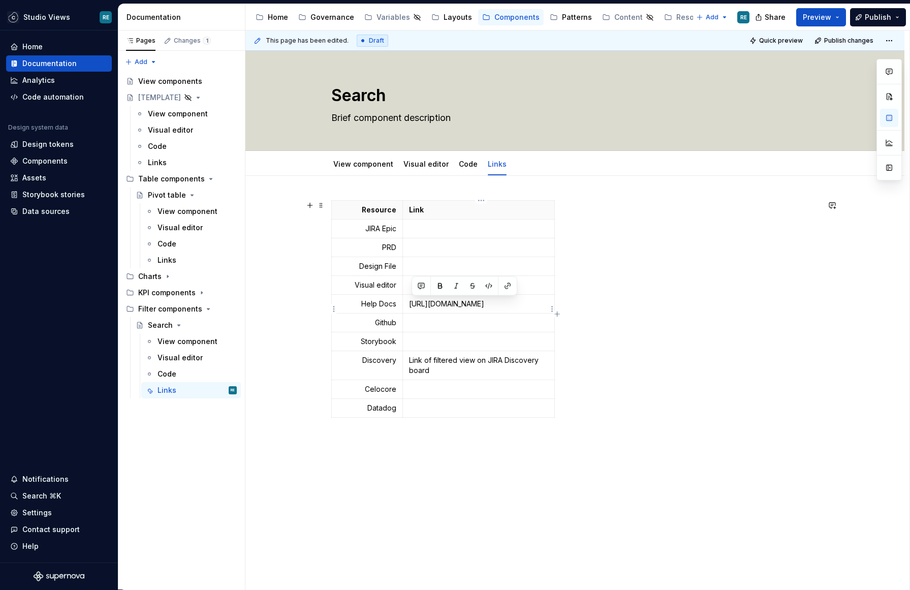
click at [498, 309] on p "https://docs.celonis.com/en/configuring-a-search-component.html" at bounding box center [478, 304] width 139 height 10
type textarea "*"
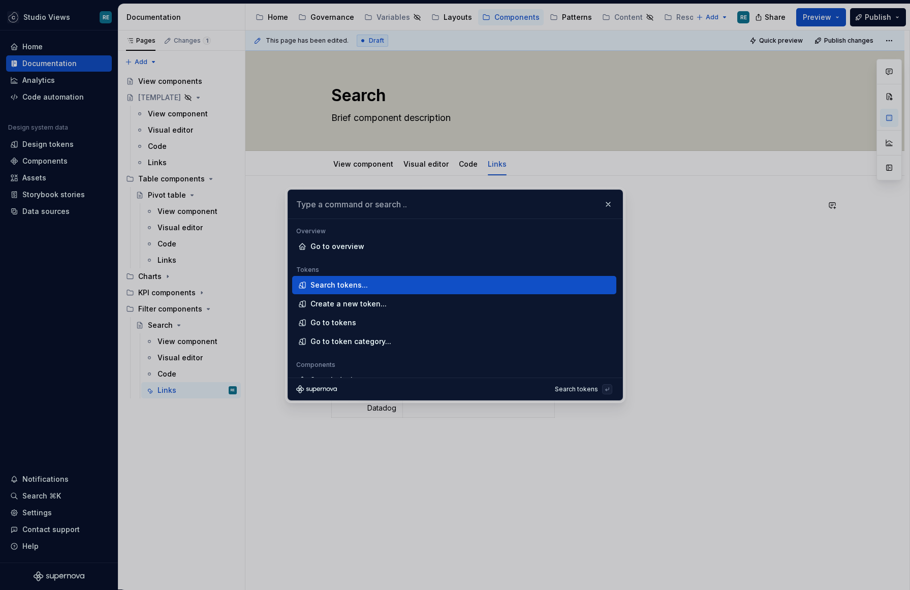
type input "https://docs.celonis.com/en/configuring-a-search-component.html"
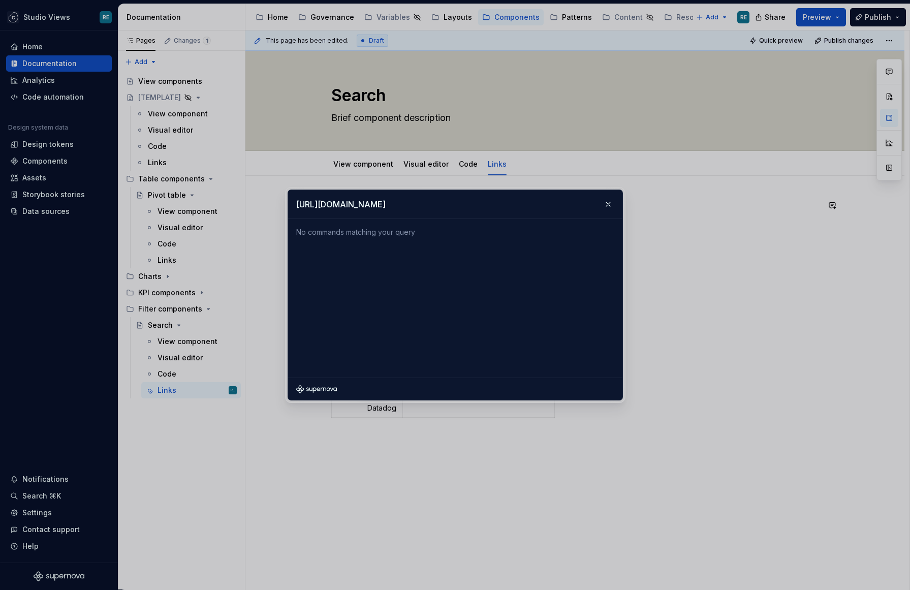
type textarea "*"
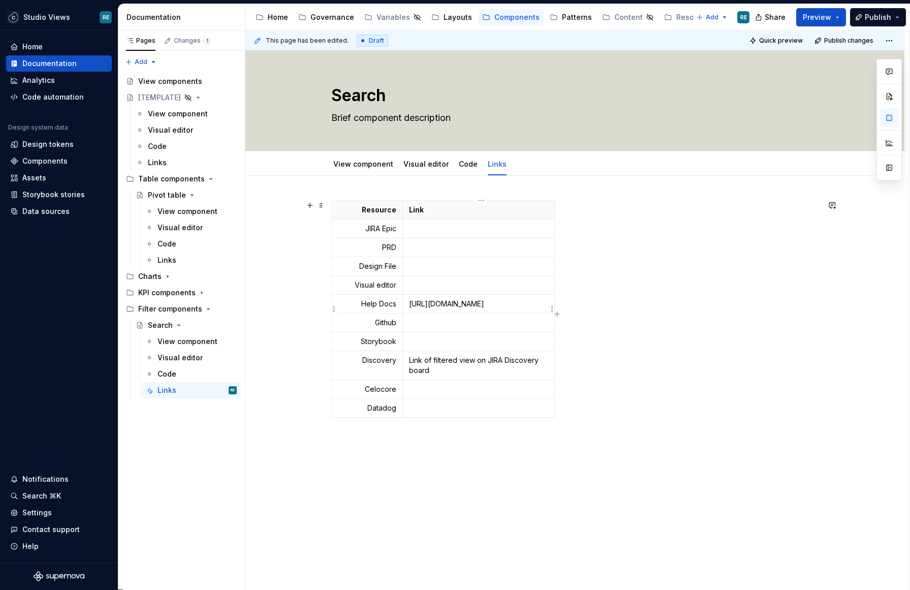
click at [449, 304] on p "https://docs.celonis.com/en/configuring-a-search-component.html" at bounding box center [478, 304] width 139 height 10
click at [414, 304] on p "https://docs.celonis.com/en/configuring-a-search-component.html" at bounding box center [478, 304] width 139 height 10
drag, startPoint x: 414, startPoint y: 304, endPoint x: 491, endPoint y: 314, distance: 76.8
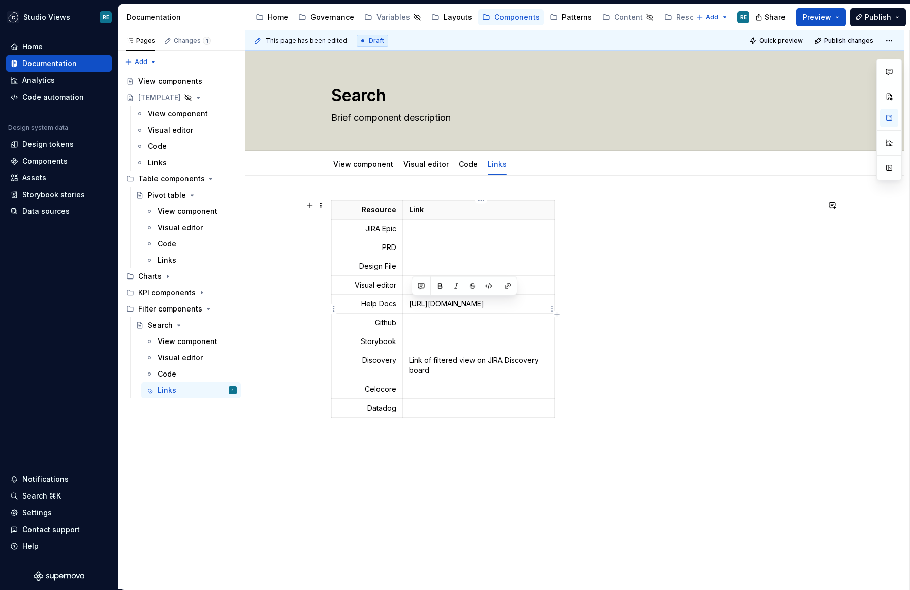
click at [491, 309] on p "https://docs.celonis.com/en/configuring-a-search-component.html" at bounding box center [478, 304] width 139 height 10
click at [505, 290] on button "button" at bounding box center [507, 286] width 14 height 14
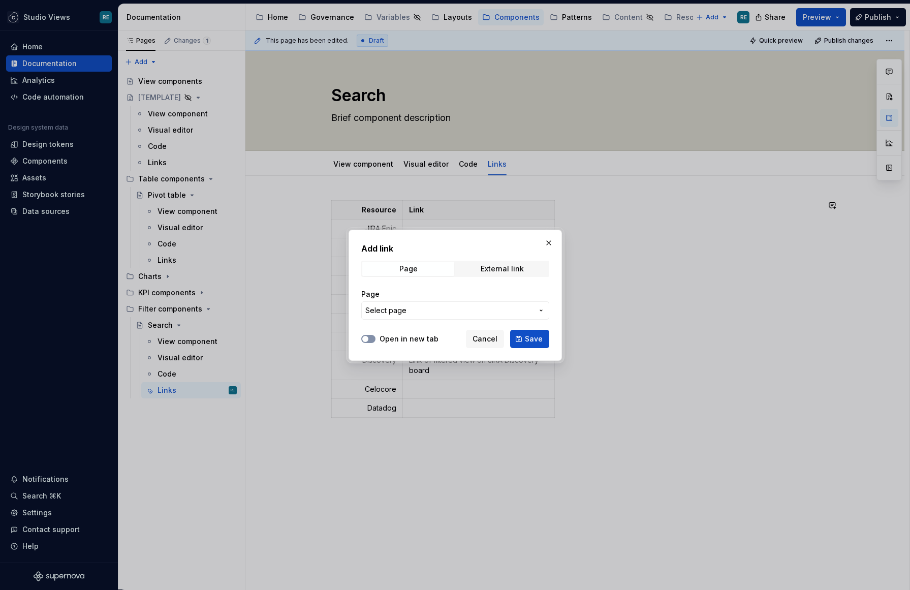
click at [366, 336] on span "button" at bounding box center [365, 339] width 6 height 6
click at [495, 268] on div "External link" at bounding box center [501, 269] width 43 height 8
click at [447, 314] on input "URL" at bounding box center [455, 310] width 188 height 18
paste input "https://docs.celonis.com/en/configuring-a-search-component.html"
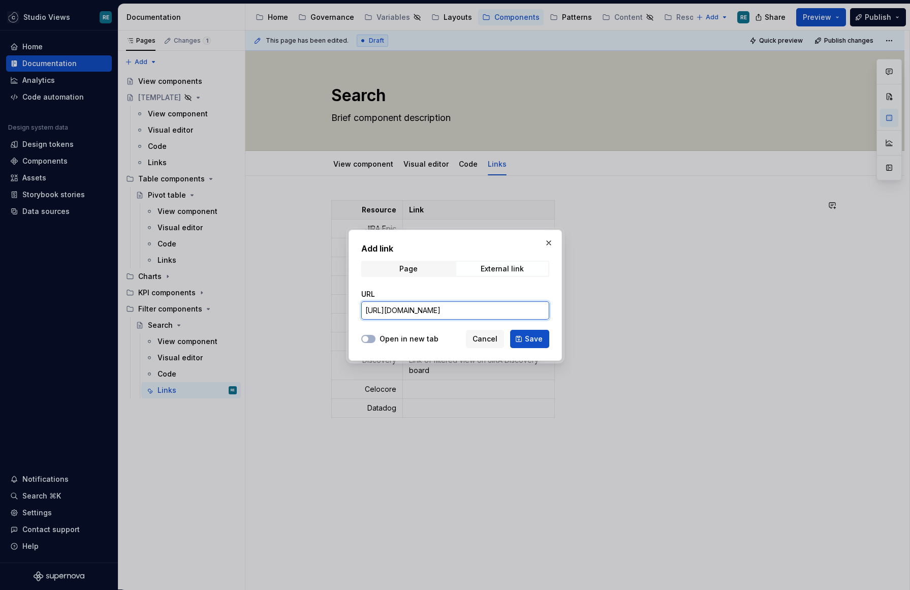
type input "https://docs.celonis.com/en/configuring-a-search-component.html"
click at [395, 335] on label "Open in new tab" at bounding box center [408, 339] width 59 height 10
click at [375, 335] on button "Open in new tab" at bounding box center [368, 339] width 14 height 8
click at [536, 342] on span "Save" at bounding box center [534, 339] width 18 height 10
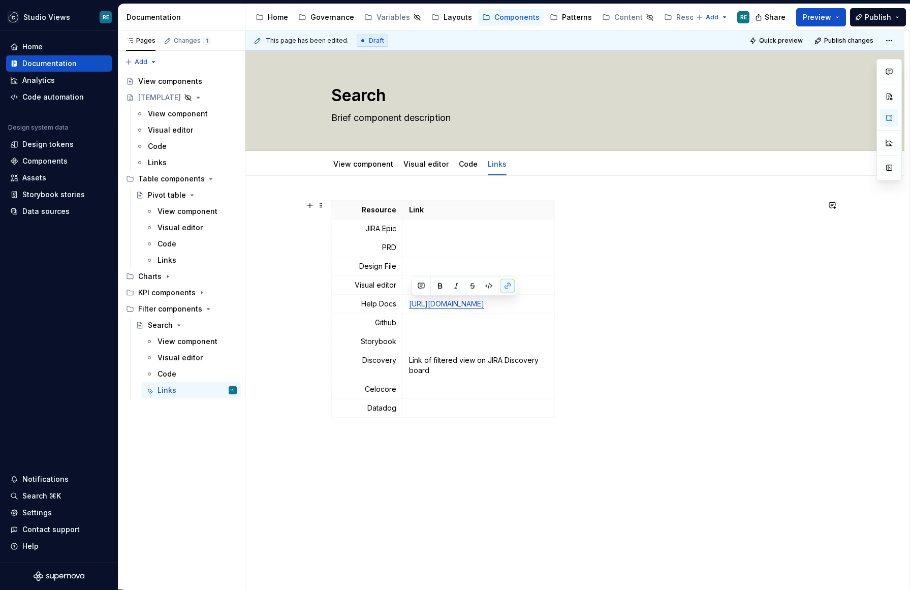
click at [627, 341] on div "Resource Link JIRA Epic PRD Design File Visual editor Help Docs https://docs.ce…" at bounding box center [575, 310] width 488 height 221
click at [333, 222] on td "JIRA Epic" at bounding box center [366, 228] width 71 height 19
click at [354, 165] on link "View component" at bounding box center [363, 163] width 60 height 9
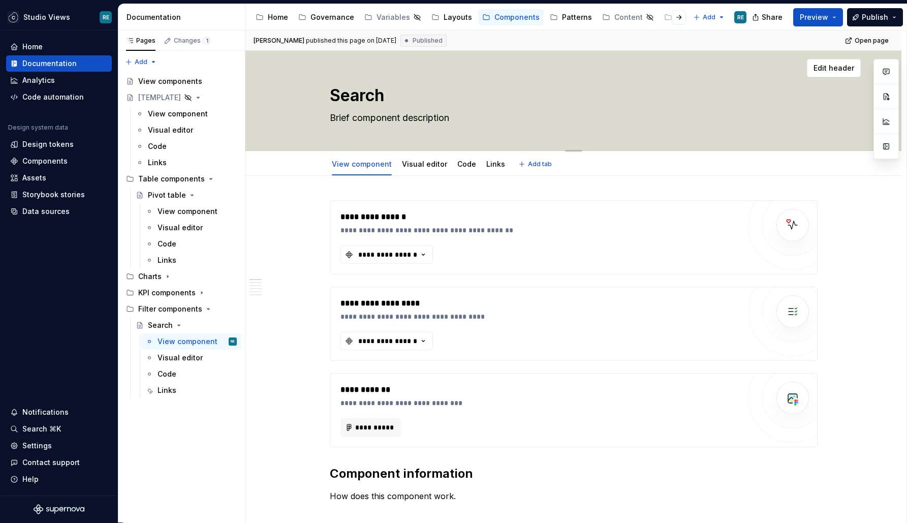
click at [650, 125] on textarea "Brief component description" at bounding box center [572, 118] width 488 height 16
click at [361, 116] on textarea "Brief component description" at bounding box center [572, 118] width 488 height 16
paste textarea "You can configure a free text search component for your Studio View, allowing y…"
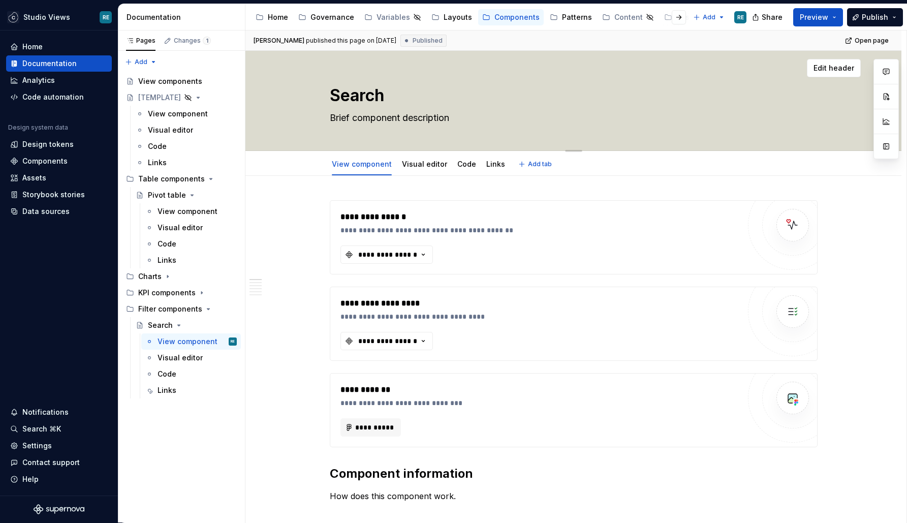
type textarea "*"
type textarea "You can configure a free text search component for your Studio View, allowing y…"
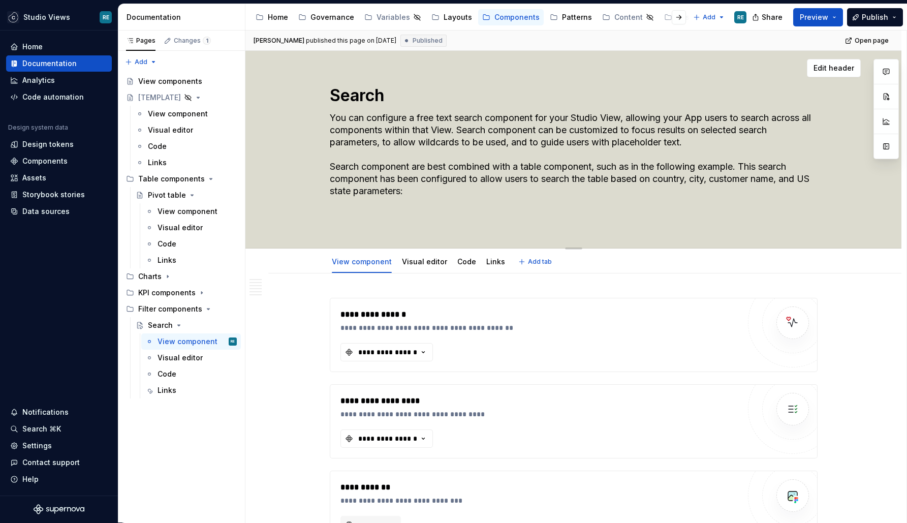
type textarea "*"
type textarea "You can configure a free text search component for your Studio View, allowing y…"
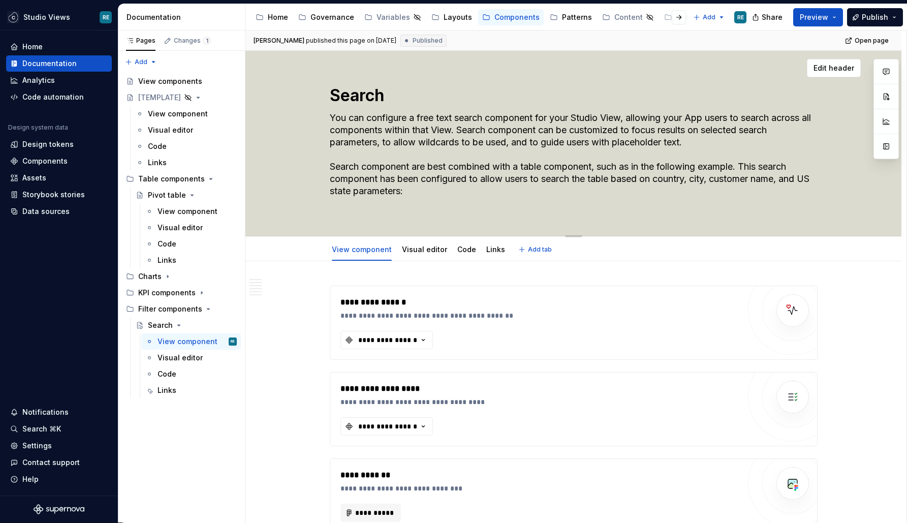
type textarea "*"
type textarea "You can configure a free text search component for your Studio View, allowing y…"
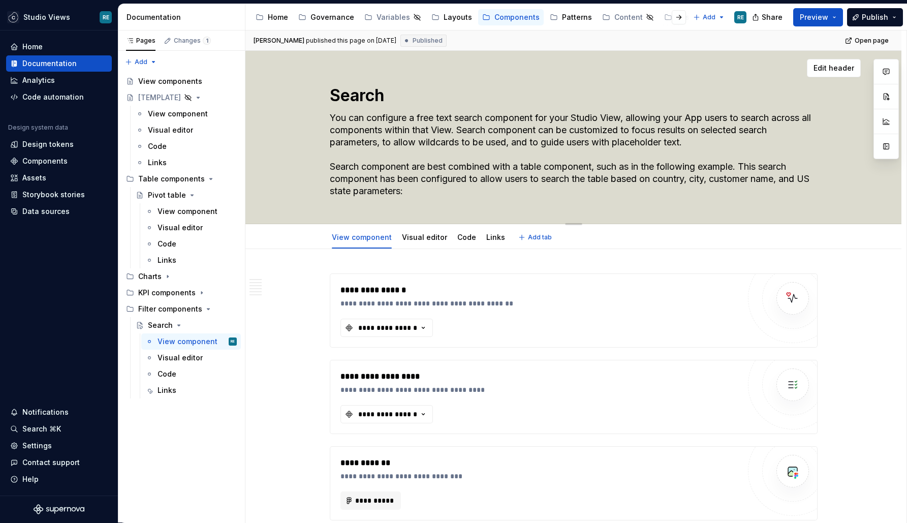
click at [623, 118] on textarea "You can configure a free text search component for your Studio View, allowing y…" at bounding box center [572, 154] width 488 height 89
drag, startPoint x: 623, startPoint y: 118, endPoint x: 377, endPoint y: 110, distance: 246.5
click at [374, 111] on textarea "You can configure a free text search component for your Studio View, allowing y…" at bounding box center [572, 154] width 488 height 89
type textarea "*"
type textarea "S, allowing your App users to search across all components within that View. Se…"
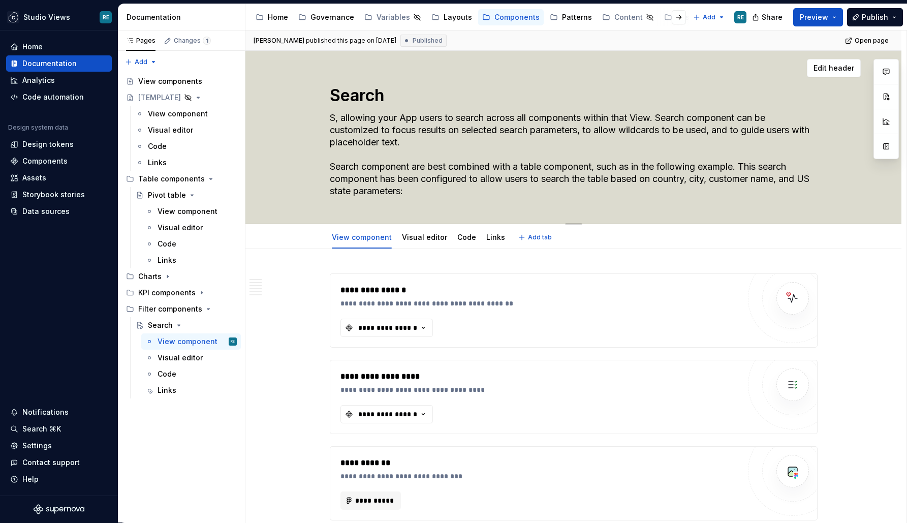
type textarea "*"
type textarea "Se, allowing your App users to search across all components within that View. S…"
type textarea "*"
type textarea "Sea, allowing your App users to search across all components within that View. …"
type textarea "*"
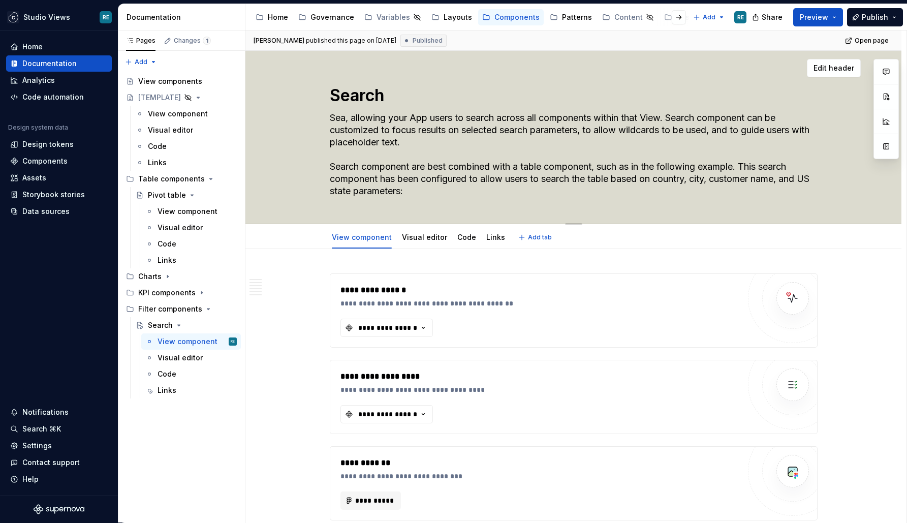
type textarea "Sear, allowing your App users to search across all components within that View.…"
type textarea "*"
type textarea "Searc, allowing your App users to search across all components within that View…"
type textarea "*"
type textarea "Search, allowing your App users to search across all components within that Vie…"
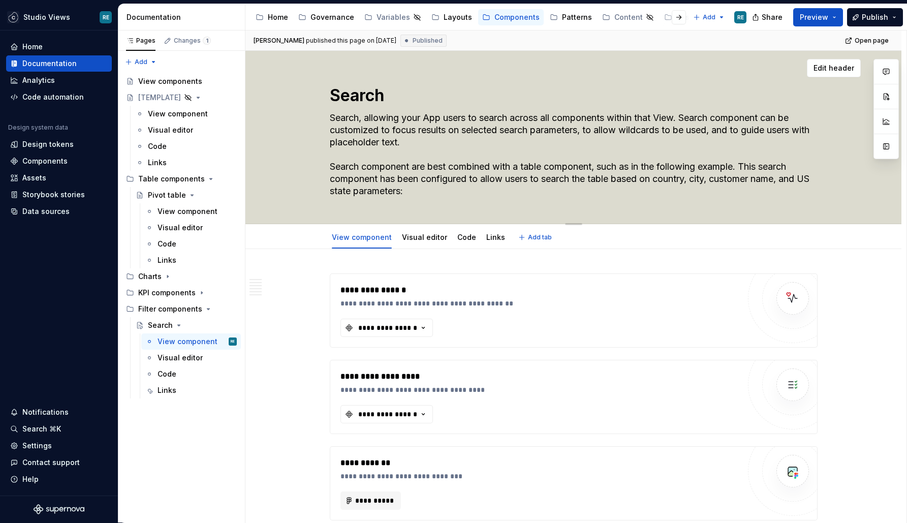
type textarea "*"
type textarea "Search , allowing your App users to search across all components within that Vi…"
type textarea "*"
type textarea "Search a, allowing your App users to search across all components within that V…"
type textarea "*"
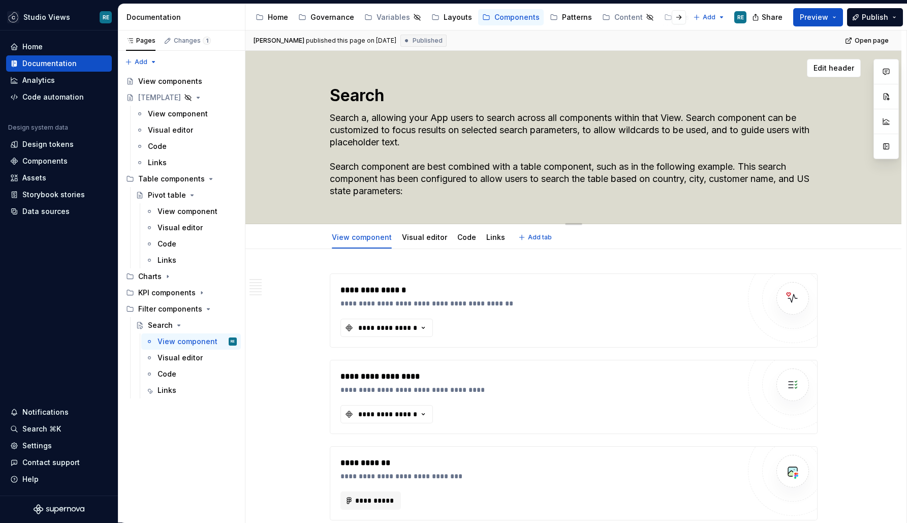
type textarea "Search al, allowing your App users to search across all components within that …"
type textarea "*"
type textarea "Search all, allowing your App users to search across all components within that…"
type textarea "*"
type textarea "Search allo, allowing your App users to search across all components within tha…"
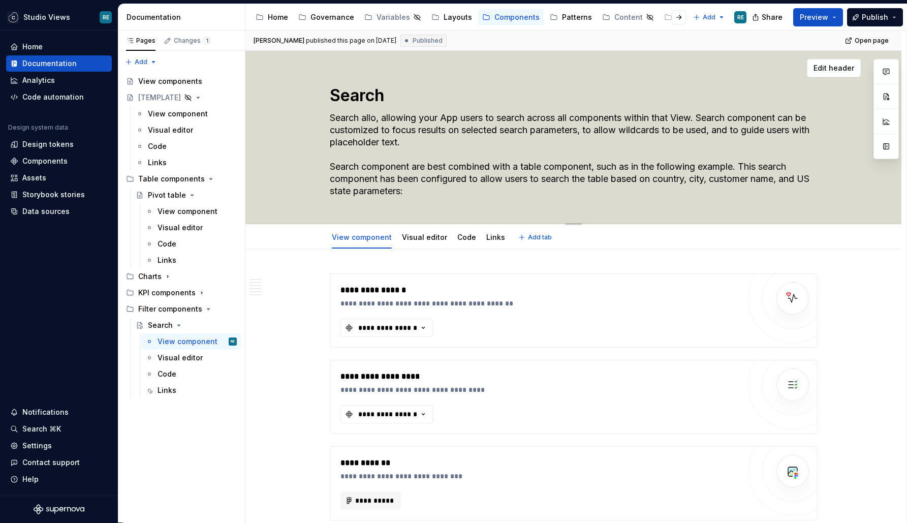
type textarea "*"
type textarea "Search allow, allowing your App users to search across all components within th…"
type textarea "*"
type textarea "Search allows, allowing your App users to search across all components within t…"
type textarea "*"
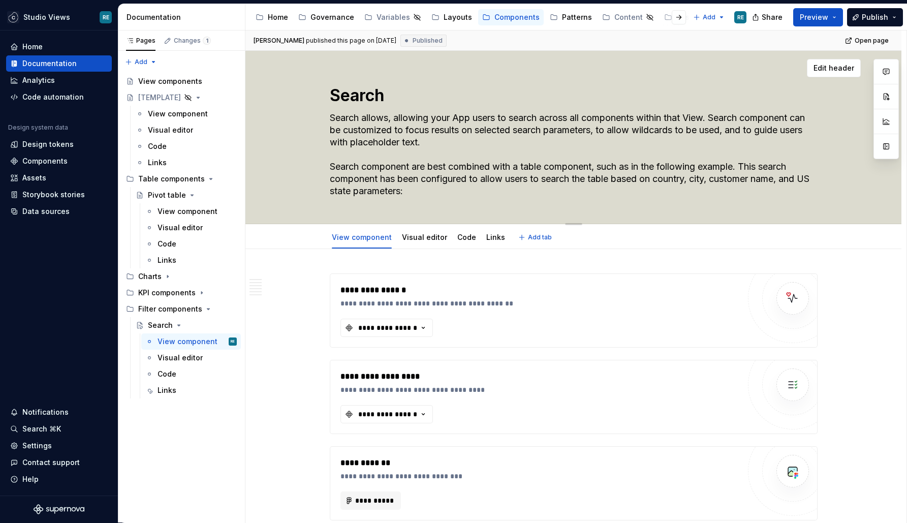
type textarea "Search allows , allowing your App users to search across all components within …"
click at [408, 117] on textarea "Search allows , allowing your App users to search across all components within …" at bounding box center [572, 154] width 488 height 89
drag, startPoint x: 408, startPoint y: 117, endPoint x: 468, endPoint y: 117, distance: 59.4
click at [468, 117] on textarea "Search allows , allowing your App users to search across all components within …" at bounding box center [572, 154] width 488 height 89
type textarea "*"
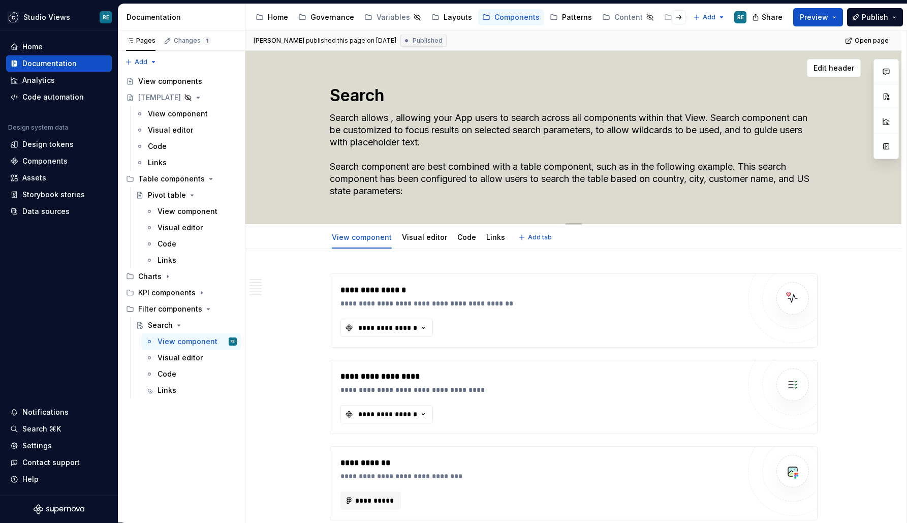
type textarea "Search allows , users to search across all components within that View. Search …"
type textarea "*"
type textarea "Search allows users to search across all components within that View. Search co…"
type textarea "*"
type textarea "Search allows users to search across all components within that View. Search co…"
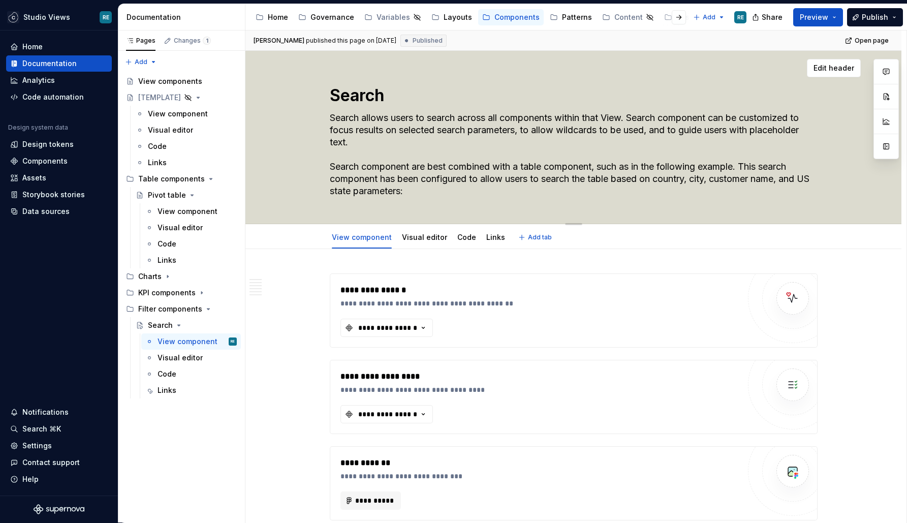
click at [441, 117] on textarea "Search allows users to search across all components within that View. Search co…" at bounding box center [572, 154] width 488 height 89
drag, startPoint x: 441, startPoint y: 117, endPoint x: 520, endPoint y: 117, distance: 78.2
click at [520, 117] on textarea "Search allows users to search across all components within that View. Search co…" at bounding box center [572, 154] width 488 height 89
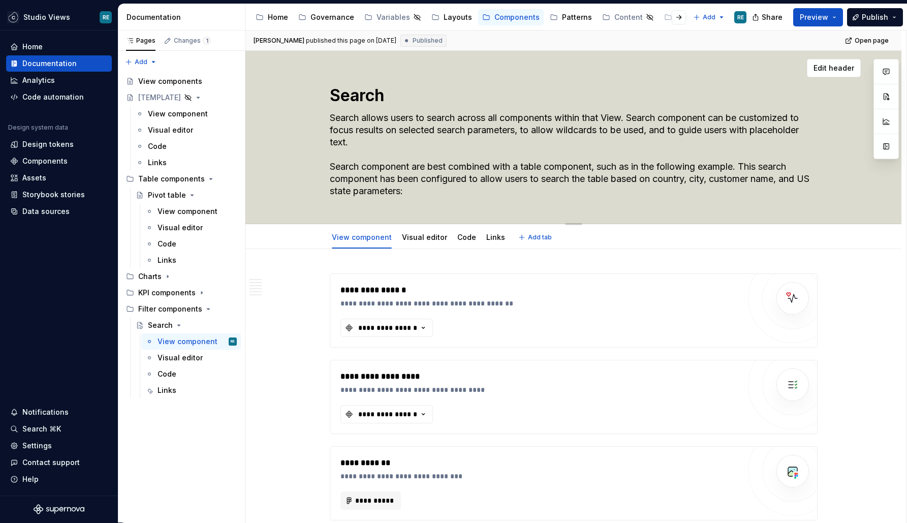
click at [520, 117] on textarea "Search allows users to search across all components within that View. Search co…" at bounding box center [572, 154] width 488 height 89
click at [636, 118] on textarea "Search allows users to search across all components within that View. Search co…" at bounding box center [572, 154] width 488 height 89
drag, startPoint x: 636, startPoint y: 118, endPoint x: 653, endPoint y: 133, distance: 22.3
click at [653, 133] on textarea "Search allows users to search across all components within that View. Search co…" at bounding box center [572, 154] width 488 height 89
click at [530, 128] on textarea "Search allows users to search across all components within that View. Search co…" at bounding box center [572, 154] width 488 height 89
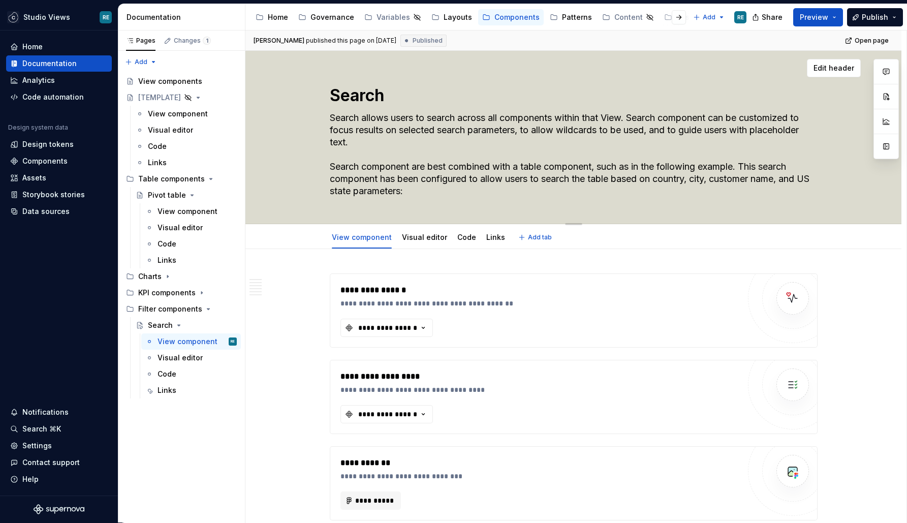
drag, startPoint x: 530, startPoint y: 128, endPoint x: 581, endPoint y: 181, distance: 72.9
click at [581, 179] on textarea "Search allows users to search across all components within that View. Search co…" at bounding box center [572, 154] width 488 height 89
click at [581, 181] on textarea "Search allows users to search across all components within that View. Search co…" at bounding box center [572, 154] width 488 height 89
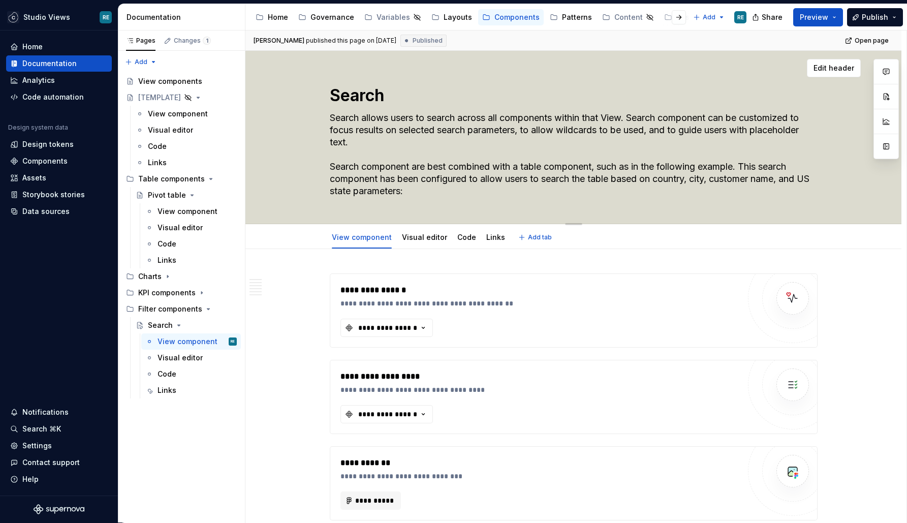
type textarea "*"
type textarea "Search allows users to search across all components within that View. Search co…"
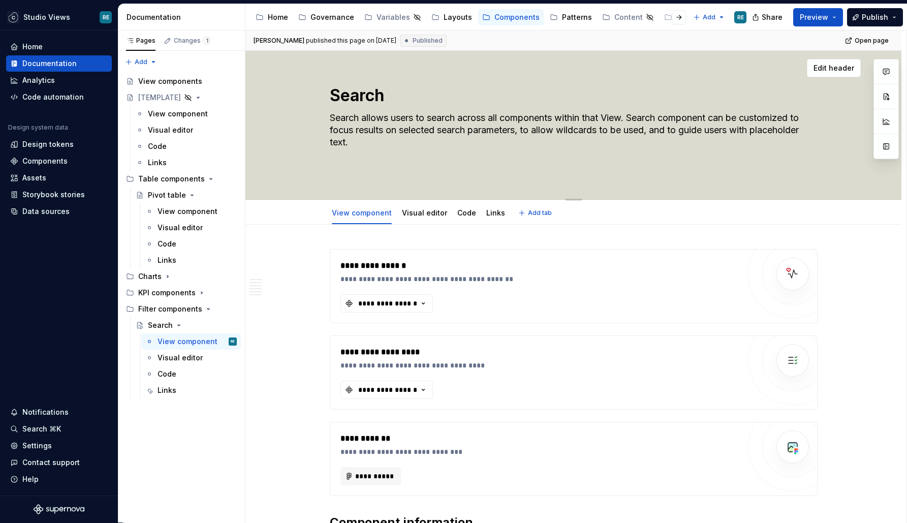
type textarea "*"
type textarea "Search allows users to search across all components within that View. Search co…"
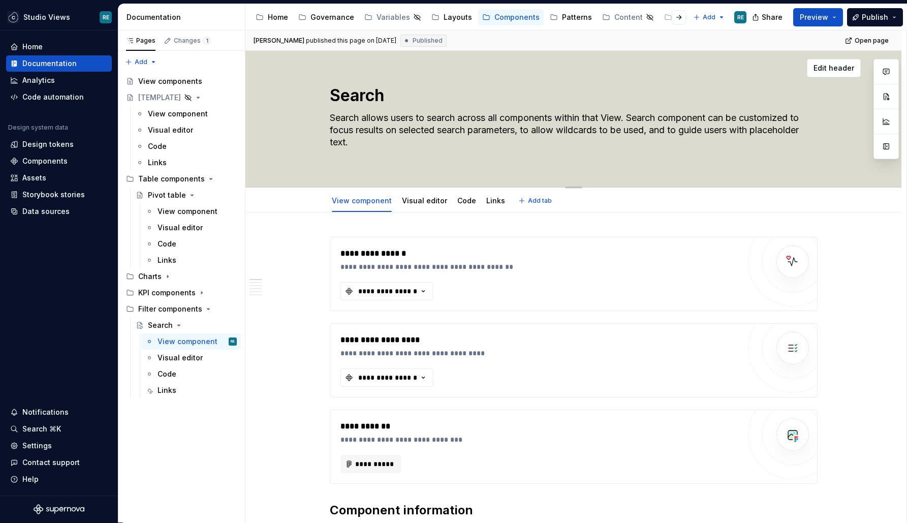
type textarea "*"
type textarea "Search allows users to search across all components within that View. Search co…"
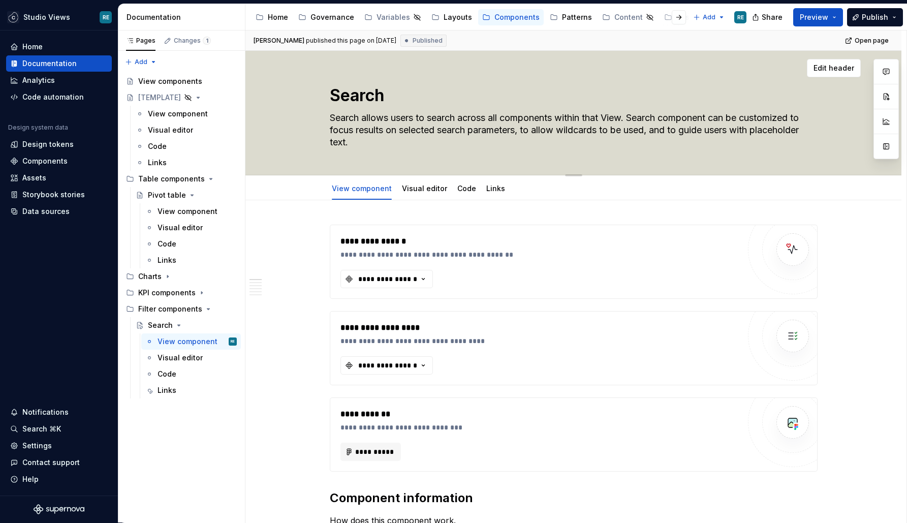
type textarea "*"
type textarea "Search allows users to search across all components within that View. Search co…"
click at [432, 138] on textarea "Search allows users to search across all components within that View. Search co…" at bounding box center [572, 130] width 488 height 41
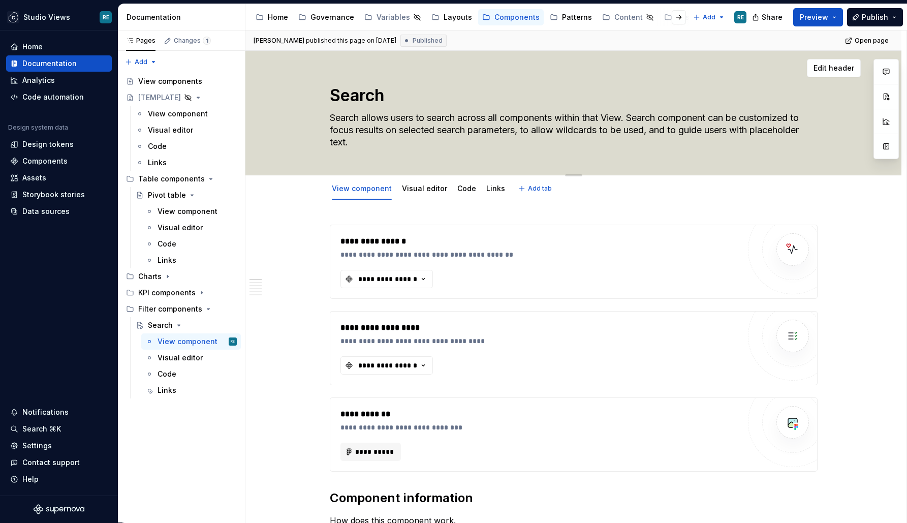
click at [391, 118] on textarea "Search allows users to search across all components within that View. Search co…" at bounding box center [572, 130] width 488 height 41
drag, startPoint x: 391, startPoint y: 118, endPoint x: 480, endPoint y: 118, distance: 89.4
click at [481, 118] on textarea "Search allows users to search across all components within that View. Search co…" at bounding box center [572, 130] width 488 height 41
click at [480, 118] on textarea "Search allows users to search across all components within that View. Search co…" at bounding box center [572, 130] width 488 height 41
drag, startPoint x: 480, startPoint y: 118, endPoint x: 516, endPoint y: 118, distance: 35.0
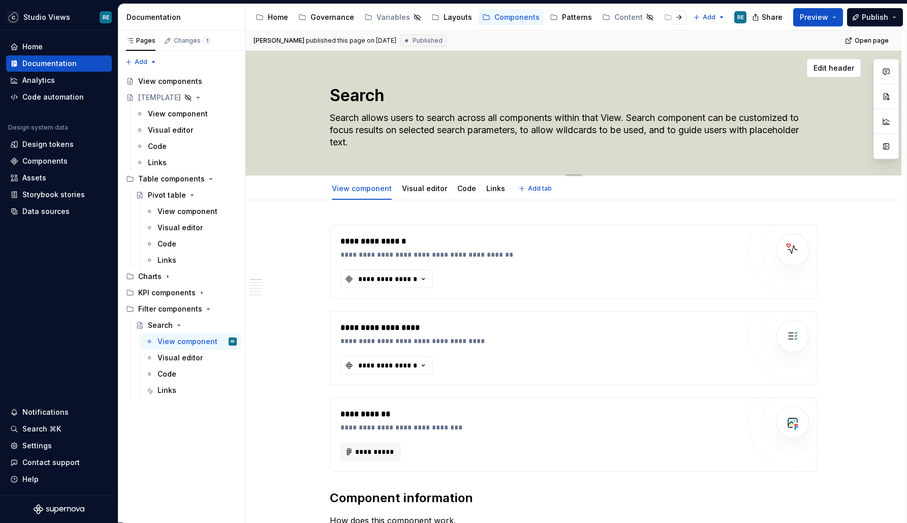
click at [516, 118] on textarea "Search allows users to search across all components within that View. Search co…" at bounding box center [572, 130] width 488 height 41
click at [585, 126] on textarea "Search allows users to search across all components within that View. Search co…" at bounding box center [572, 130] width 488 height 41
click at [596, 117] on textarea "Search allows users to search across all components within that View. Search co…" at bounding box center [572, 130] width 488 height 41
type textarea "*"
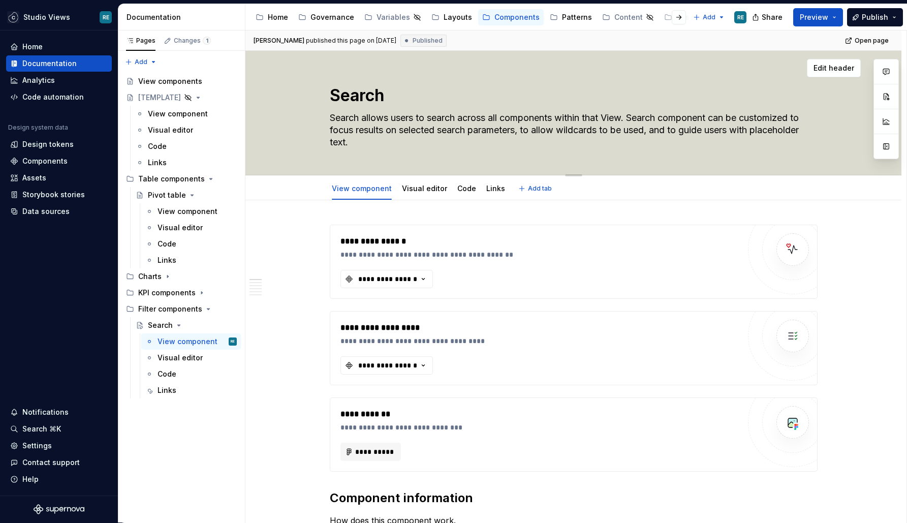
type textarea "Search allows users to search across all components within T View. Search compo…"
type textarea "*"
type textarea "Search allows users to search across all components within THE View. Search com…"
type textarea "*"
type textarea "Search allows users to search across all components within TH View. Search comp…"
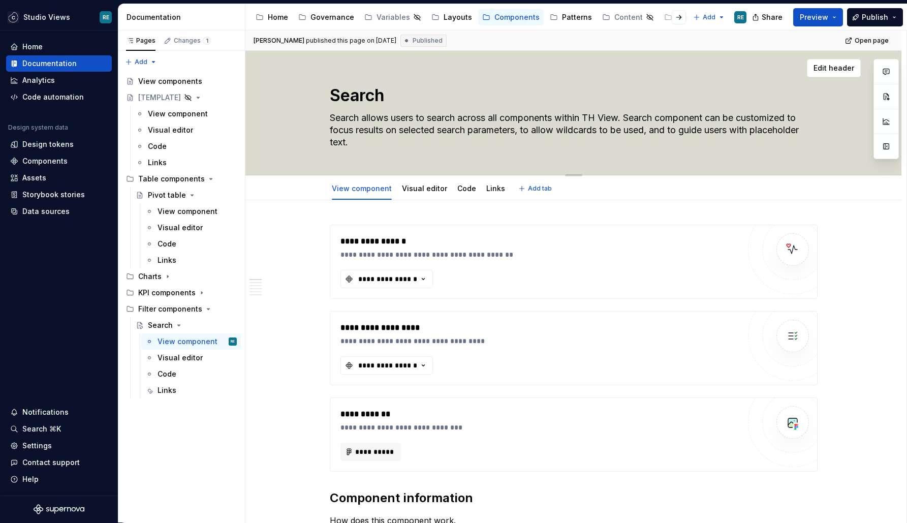
type textarea "*"
type textarea "Search allows users to search across all components within T View. Search compo…"
type textarea "*"
type textarea "Search allows users to search across all components within View. Search compone…"
type textarea "*"
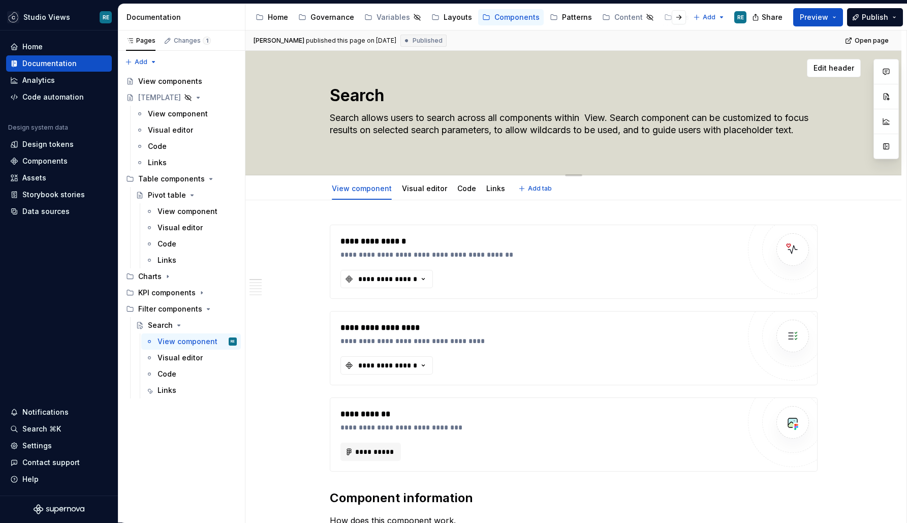
type textarea "Search allows users to search across all components within a View. Search compo…"
type textarea "*"
type textarea "Search allows users to search across all components within View. Search compone…"
type textarea "*"
type textarea "Search allows users to search across all components within t View. Search compo…"
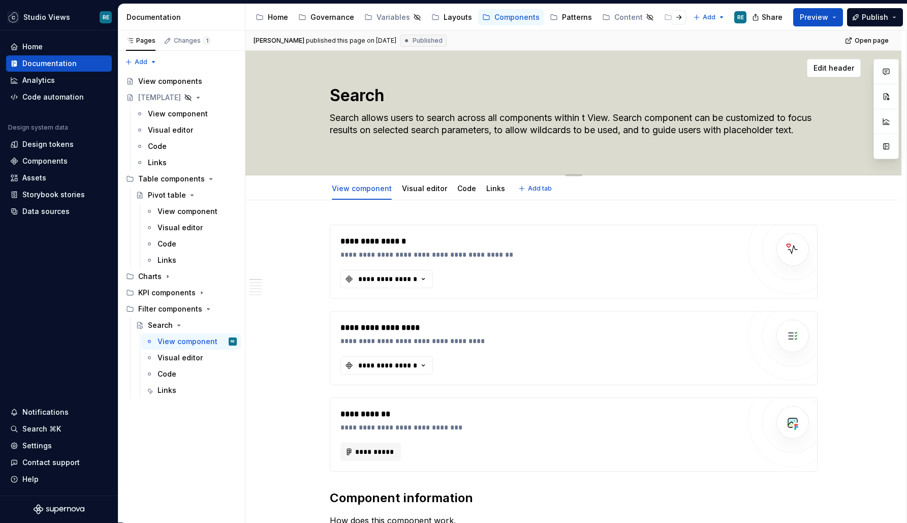
type textarea "*"
type textarea "Search allows users to search across all components within th View. Search comp…"
type textarea "*"
type textarea "Search allows users to search across all components within the View. Search com…"
click at [625, 117] on textarea "Search allows users to search across all components within the View. Search com…" at bounding box center [572, 130] width 488 height 41
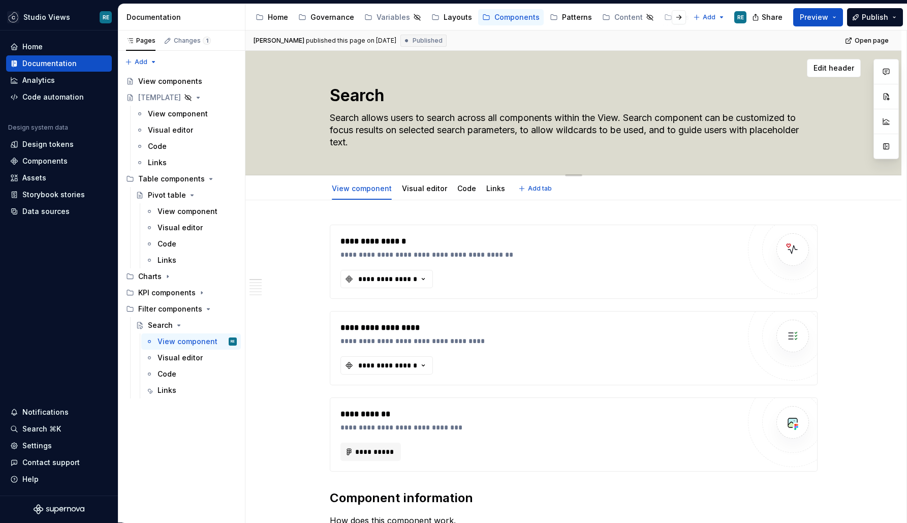
type textarea "*"
type textarea "Search allows users to search across all components within the View . Search co…"
type textarea "*"
type textarea "Search allows users to search across all components within the View t. Search c…"
type textarea "*"
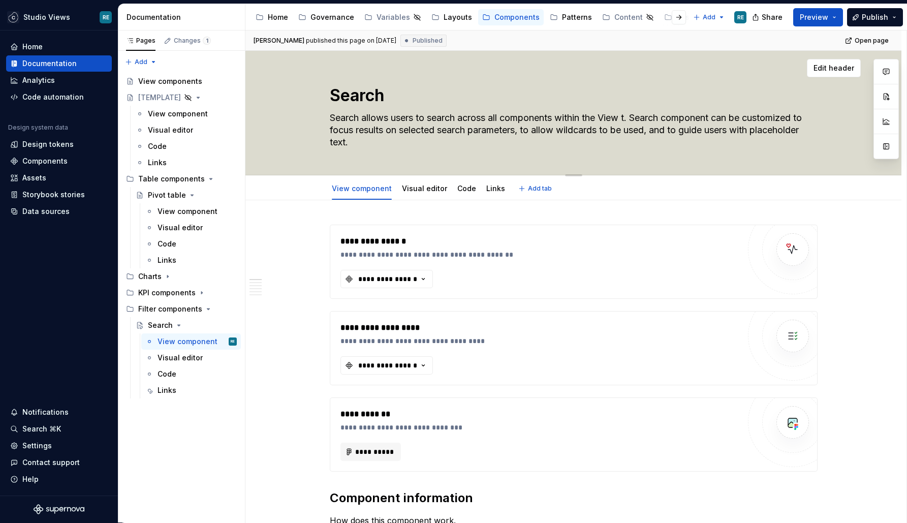
type textarea "Search allows users to search across all components within the View th. Search …"
type textarea "*"
type textarea "Search allows users to search across all components within the View the. Search…"
type textarea "*"
type textarea "Search allows users to search across all components within the View thei. Searc…"
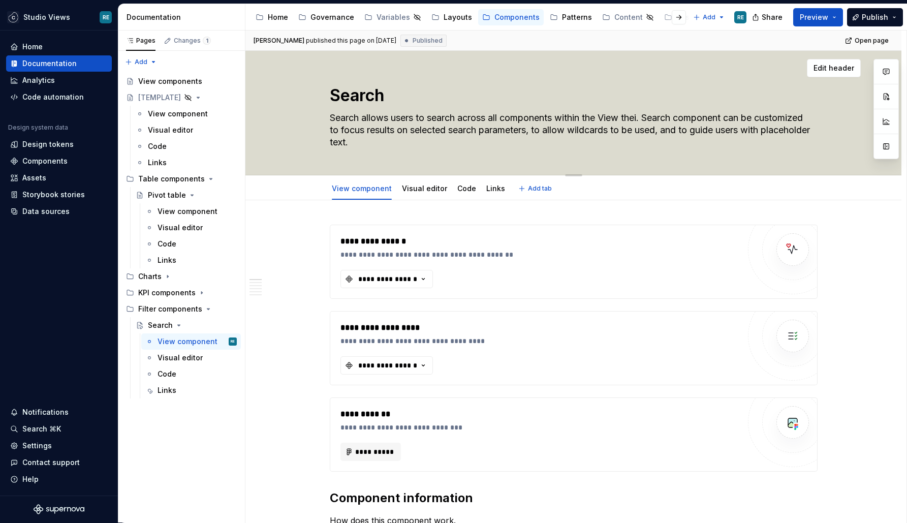
type textarea "*"
type textarea "Search allows users to search across all components within the View the. Search…"
type textarea "*"
type textarea "Search allows users to search across all components within the View they. Searc…"
type textarea "*"
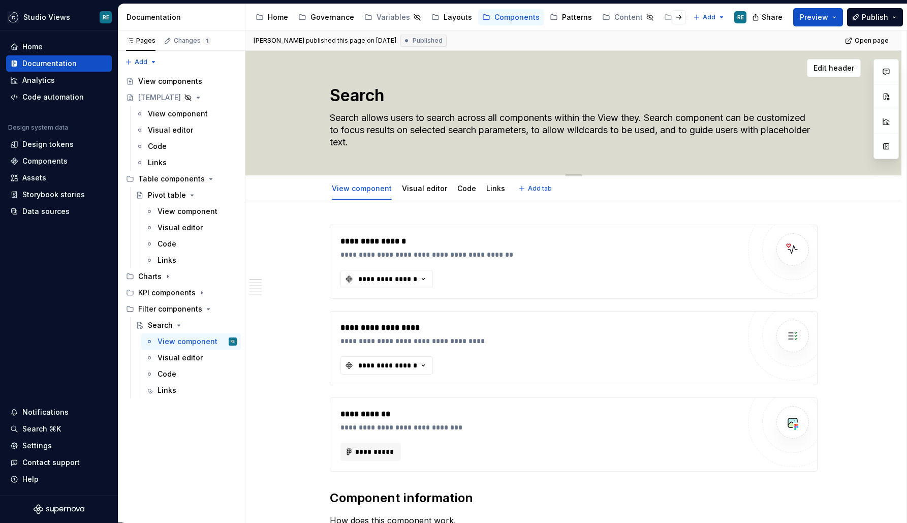
type textarea "Search allows users to search across all components within the View they . Sear…"
type textarea "*"
type textarea "Search allows users to search across all components within the View they a. Sea…"
type textarea "*"
type textarea "Search allows users to search across all components within the View they ar. Se…"
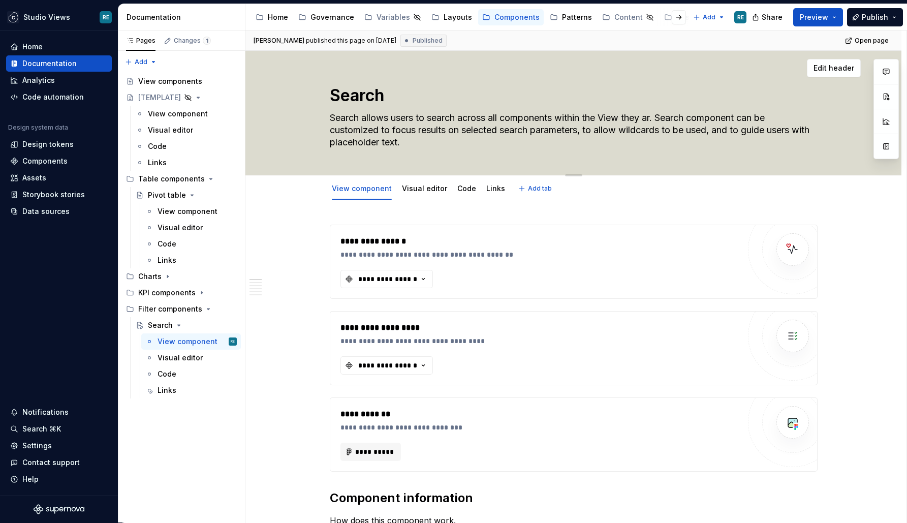
type textarea "*"
type textarea "Search allows users to search across all components within the View they are. S…"
type textarea "*"
type textarea "Search allows users to search across all components within the View they are . …"
type textarea "*"
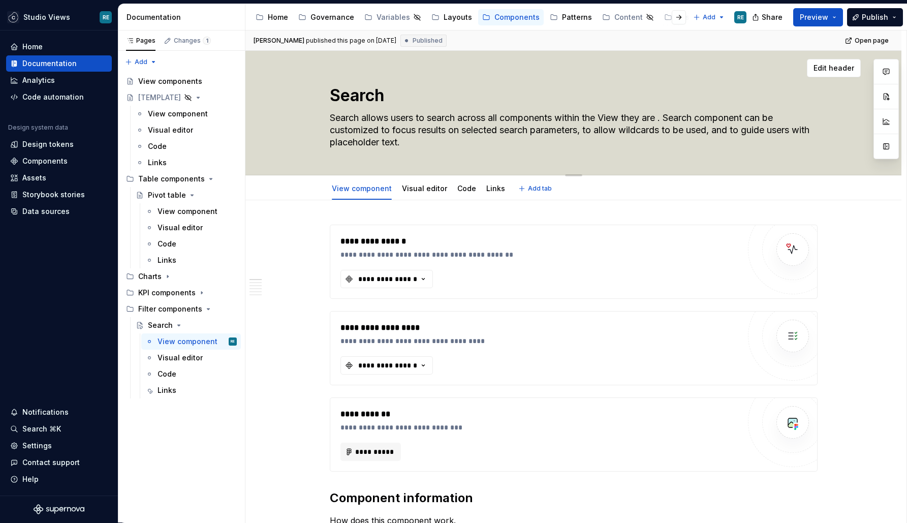
type textarea "Search allows users to search across all components within the View they are p.…"
type textarea "*"
type textarea "Search allows users to search across all components within the View they are pl…"
type textarea "*"
type textarea "Search allows users to search across all components within the View they are pl…"
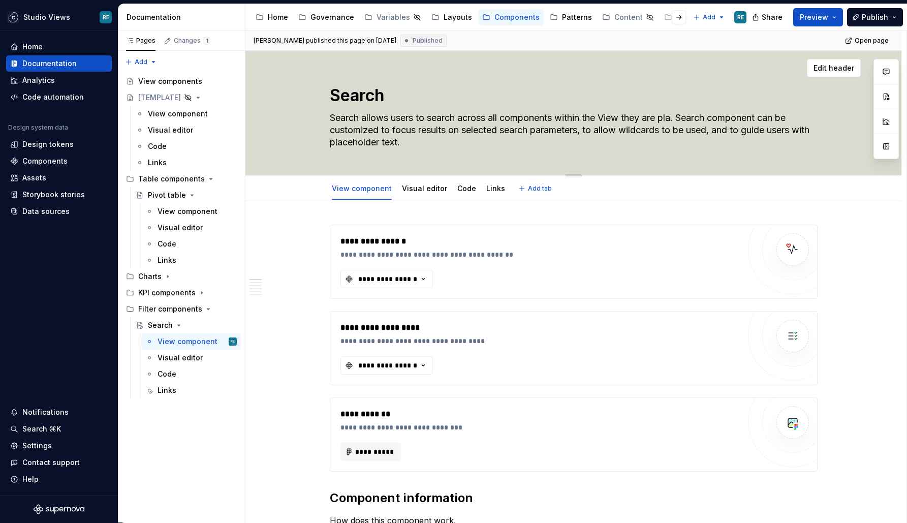
type textarea "*"
type textarea "Search allows users to search across all components within the View they are pl…"
type textarea "*"
type textarea "Search allows users to search across all components within the View they are pl…"
type textarea "*"
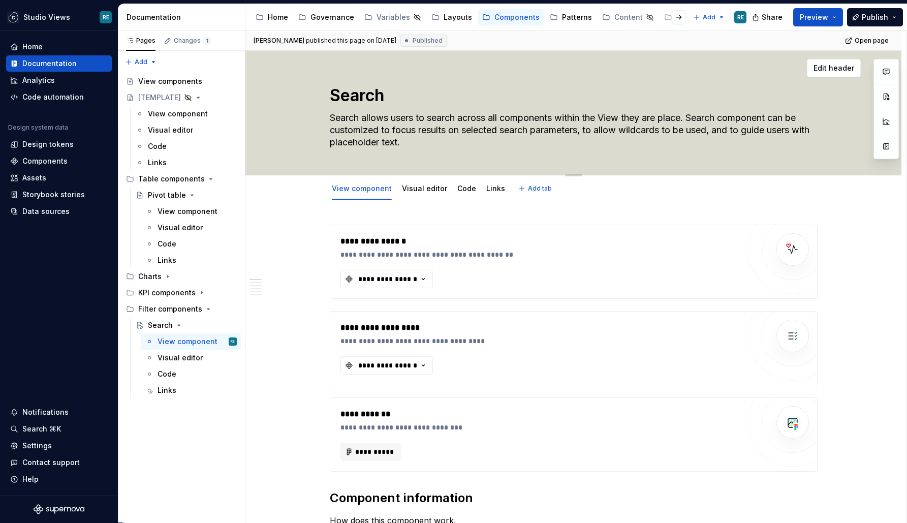
type textarea "Search allows users to search across all components within the View they are pl…"
type textarea "*"
type textarea "Search allows users to search across all components within the View they are pl…"
type textarea "*"
type textarea "Search allows users to search across all components within the View they are pl…"
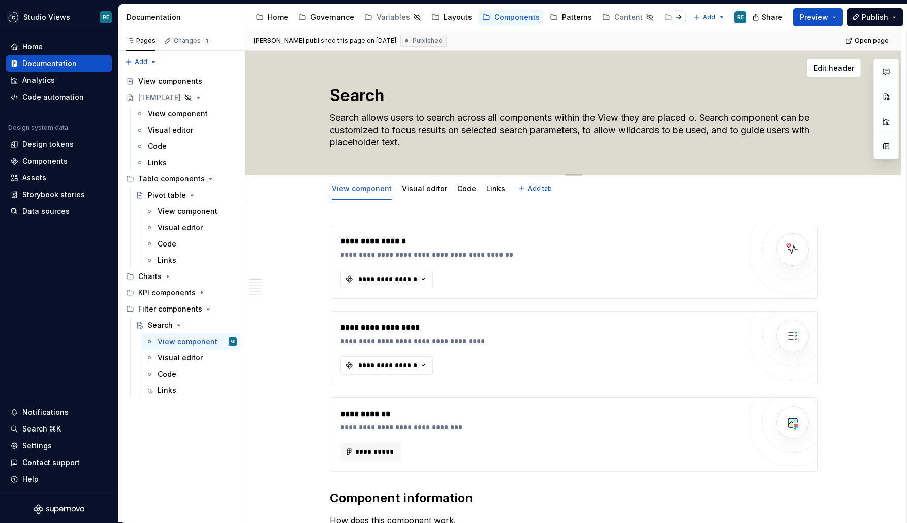
type textarea "*"
type textarea "Search allows users to search across all components within the View they are pl…"
click at [729, 118] on textarea "Search allows users to search across all components within the View they are pl…" at bounding box center [572, 130] width 488 height 41
drag, startPoint x: 729, startPoint y: 118, endPoint x: 802, endPoint y: 118, distance: 73.1
click at [802, 118] on textarea "Search allows users to search across all components within the View they are pl…" at bounding box center [572, 130] width 488 height 41
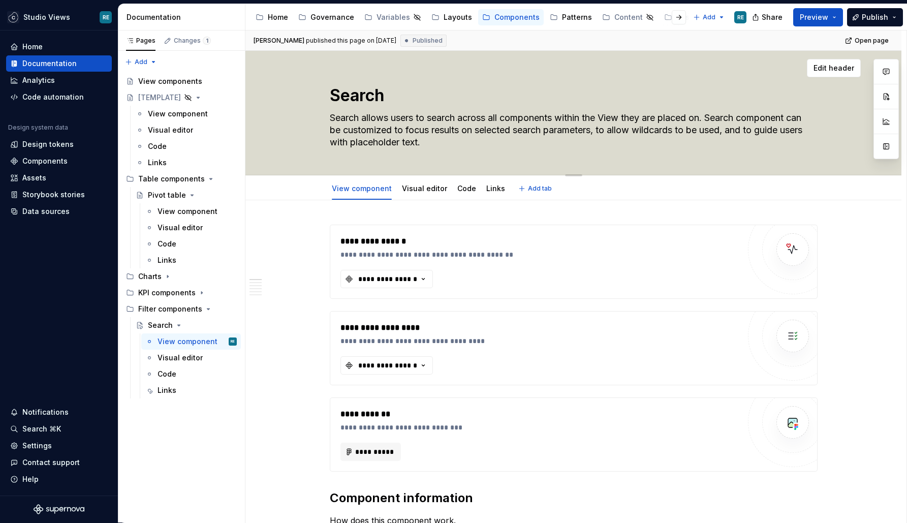
type textarea "*"
type textarea "Search allows users to search across all components within the View they are pl…"
type textarea "*"
type textarea "Search allows users to search across all components within the View they are pl…"
type textarea "*"
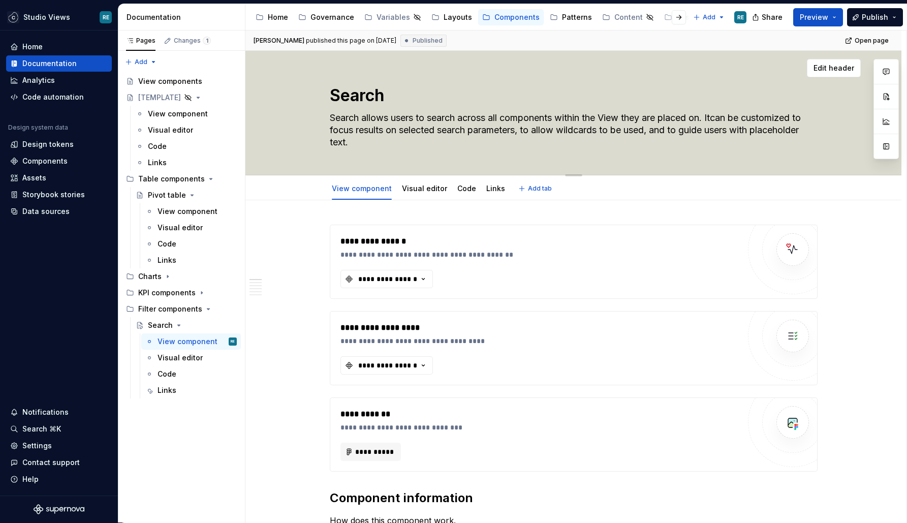
type textarea "Search allows users to search across all components within the View they are pl…"
click at [385, 126] on textarea "Search allows users to search across all components within the View they are pl…" at bounding box center [572, 130] width 488 height 41
drag, startPoint x: 385, startPoint y: 126, endPoint x: 473, endPoint y: 131, distance: 88.0
click at [468, 129] on textarea "Search allows users to search across all components within the View they are pl…" at bounding box center [572, 130] width 488 height 41
click at [473, 131] on textarea "Search allows users to search across all components within the View they are pl…" at bounding box center [572, 130] width 488 height 41
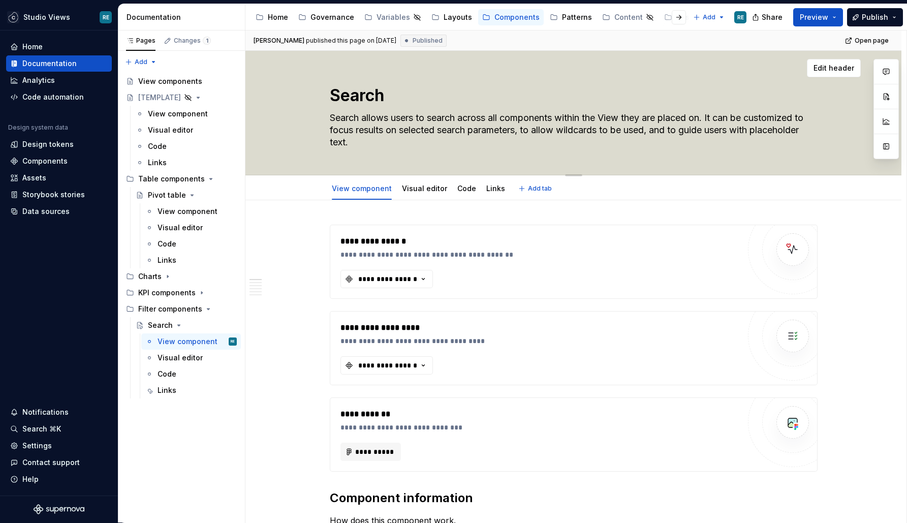
drag, startPoint x: 473, startPoint y: 131, endPoint x: 538, endPoint y: 131, distance: 65.5
click at [538, 131] on textarea "Search allows users to search across all components within the View they are pl…" at bounding box center [572, 130] width 488 height 41
click at [504, 127] on textarea "Search allows users to search across all components within the View they are pl…" at bounding box center [572, 130] width 488 height 41
drag, startPoint x: 504, startPoint y: 127, endPoint x: 617, endPoint y: 127, distance: 112.3
click at [617, 127] on textarea "Search allows users to search across all components within the View they are pl…" at bounding box center [572, 130] width 488 height 41
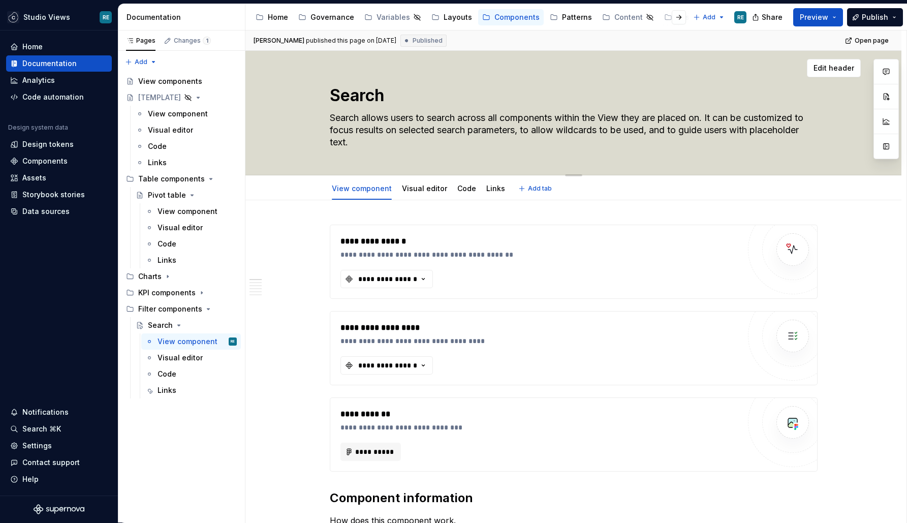
click at [617, 127] on textarea "Search allows users to search across all components within the View they are pl…" at bounding box center [572, 130] width 488 height 41
drag, startPoint x: 617, startPoint y: 127, endPoint x: 675, endPoint y: 127, distance: 57.9
click at [674, 127] on textarea "Search allows users to search across all components within the View they are pl…" at bounding box center [572, 130] width 488 height 41
click at [660, 127] on textarea "Search allows users to search across all components within the View they are pl…" at bounding box center [572, 130] width 488 height 41
drag, startPoint x: 660, startPoint y: 127, endPoint x: 732, endPoint y: 127, distance: 72.6
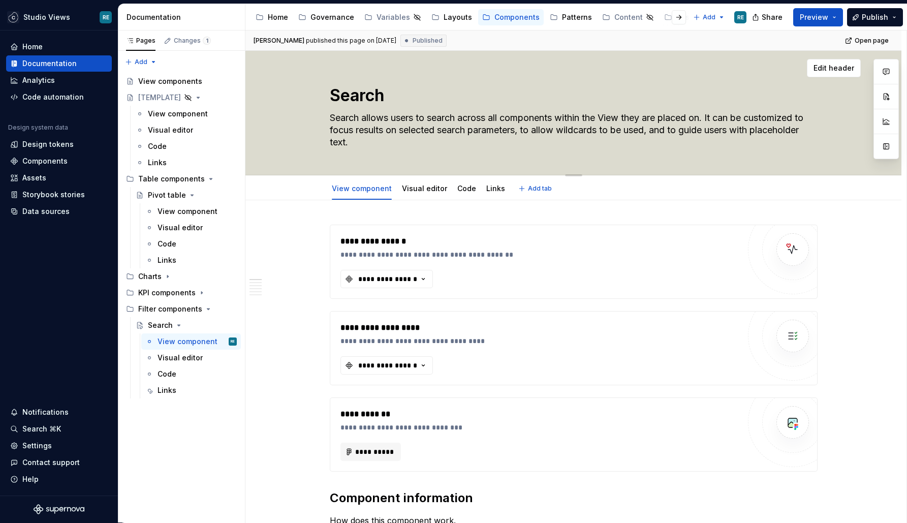
click at [732, 127] on textarea "Search allows users to search across all components within the View they are pl…" at bounding box center [572, 130] width 488 height 41
click at [722, 126] on textarea "Search allows users to search across all components within the View they are pl…" at bounding box center [572, 130] width 488 height 41
click at [506, 140] on textarea "Search allows users to search across all components within the View they are pl…" at bounding box center [572, 130] width 488 height 41
click at [677, 132] on textarea "Search allows users to search across all components within the View they are pl…" at bounding box center [572, 130] width 488 height 41
drag, startPoint x: 677, startPoint y: 132, endPoint x: 703, endPoint y: 139, distance: 26.9
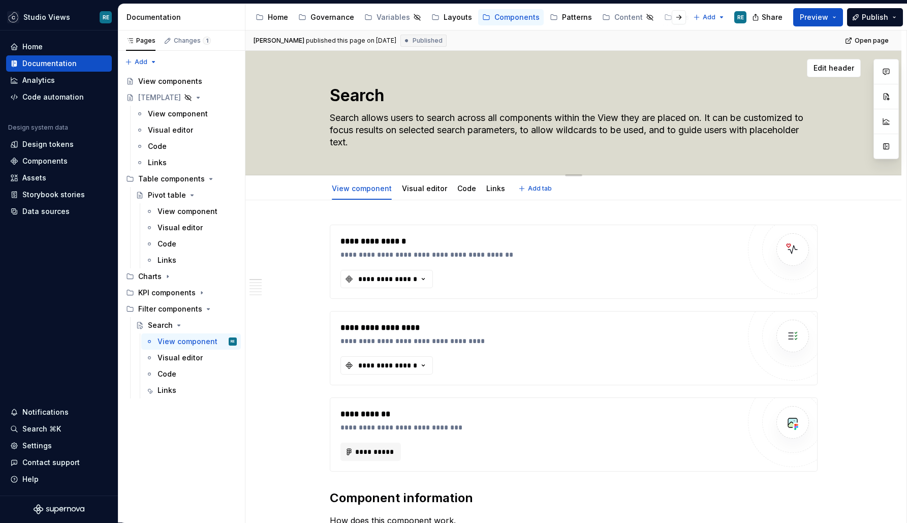
click at [703, 139] on textarea "Search allows users to search across all components within the View they are pl…" at bounding box center [572, 130] width 488 height 41
click at [682, 132] on textarea "Search allows users to search across all components within the View they are pl…" at bounding box center [572, 130] width 488 height 41
drag, startPoint x: 682, startPoint y: 132, endPoint x: 682, endPoint y: 142, distance: 10.2
click at [682, 142] on textarea "Search allows users to search across all components within the View they are pl…" at bounding box center [572, 130] width 488 height 41
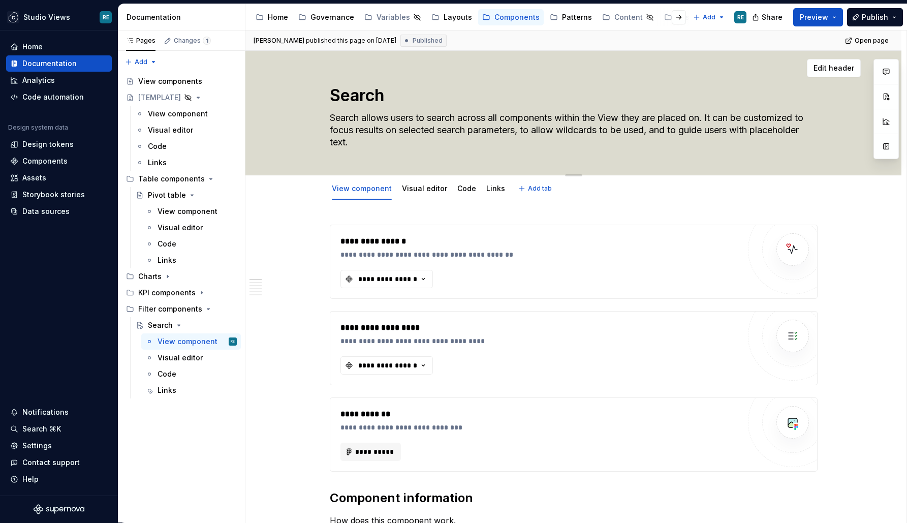
type textarea "*"
type textarea "Search allows users to search across all components within the View they are pl…"
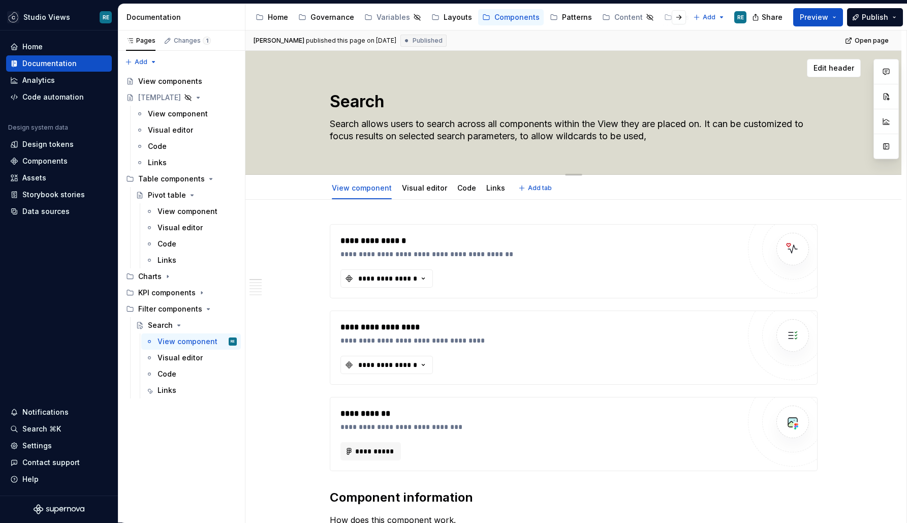
type textarea "*"
type textarea "Search allows users to search across all components within the View they are pl…"
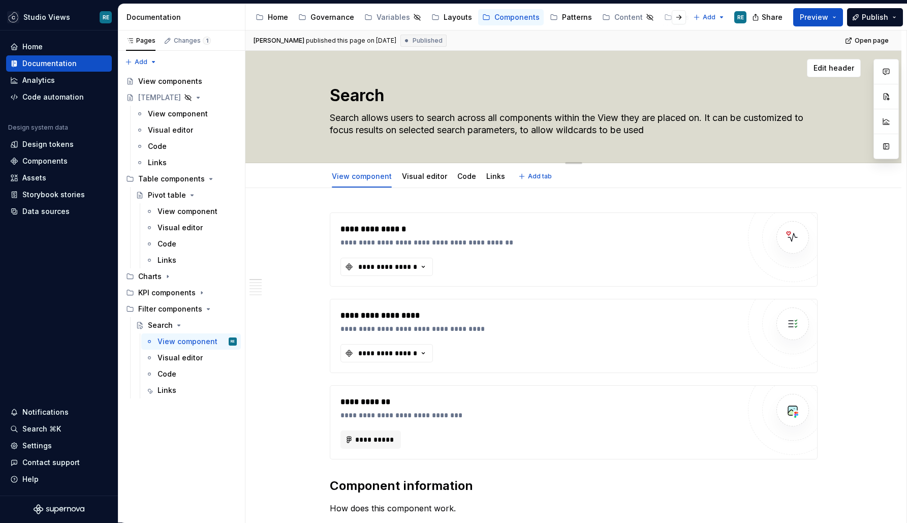
type textarea "*"
type textarea "Search allows users to search across all components within the View they are pl…"
click at [534, 126] on textarea "Search allows users to search across all components within the View they are pl…" at bounding box center [572, 124] width 488 height 28
type textarea "*"
type textarea "Search allows users to search across all components within the View they are pl…"
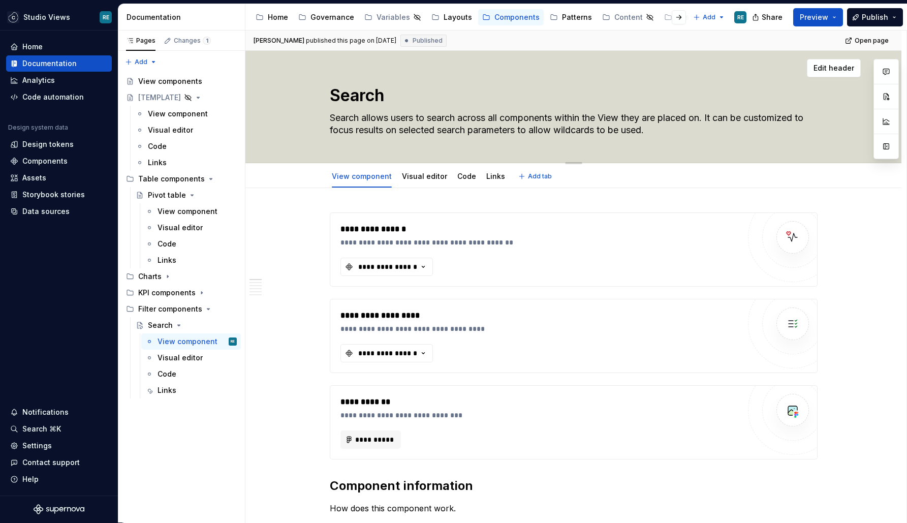
type textarea "*"
type textarea "Search allows users to search across all components within the View they are pl…"
type textarea "*"
type textarea "Search allows users to search across all components within the View they are pl…"
type textarea "*"
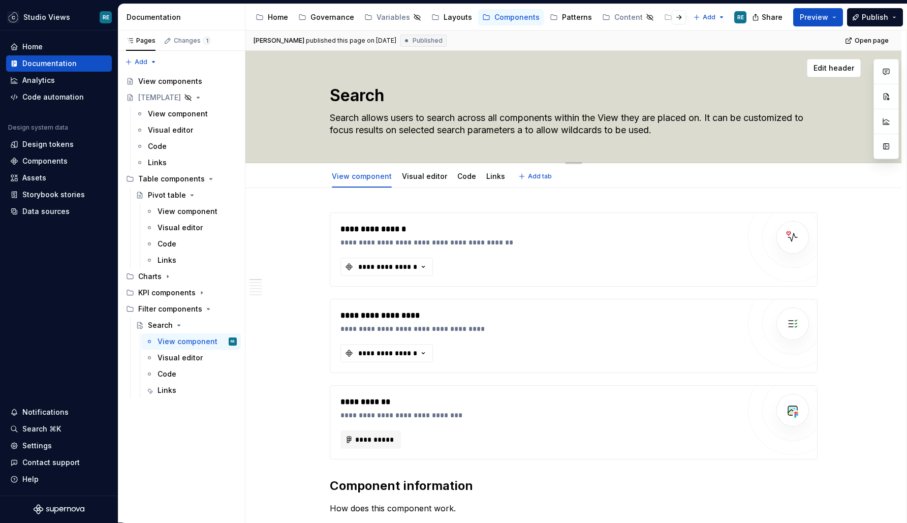
type textarea "Search allows users to search across all components within the View they are pl…"
type textarea "*"
type textarea "Search allows users to search across all components within the View they are pl…"
click at [630, 131] on textarea "Search allows users to search across all components within the View they are pl…" at bounding box center [572, 124] width 488 height 28
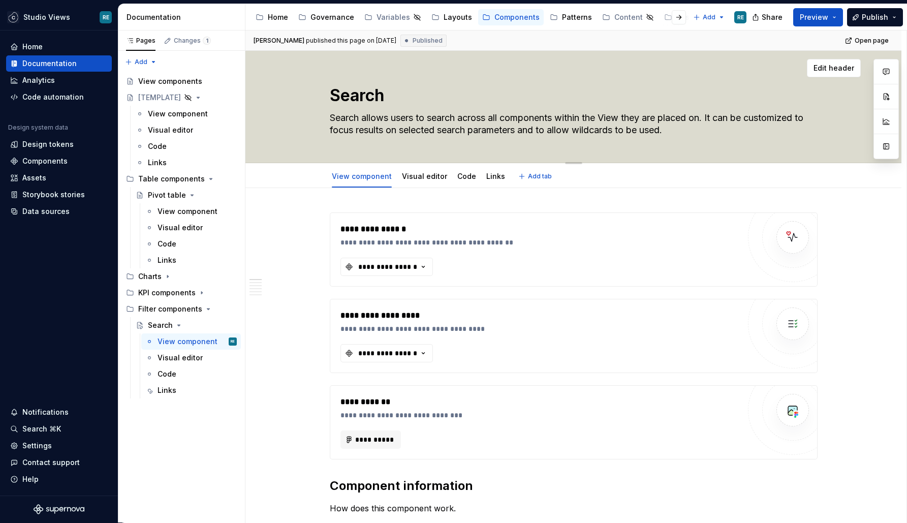
click at [706, 133] on textarea "Search allows users to search across all components within the View they are pl…" at bounding box center [572, 124] width 488 height 28
click at [581, 131] on textarea "Search allows users to search across all components within the View they are pl…" at bounding box center [572, 124] width 488 height 28
click at [625, 138] on textarea "Search allows users to search across all components within the View they are pl…" at bounding box center [572, 124] width 488 height 28
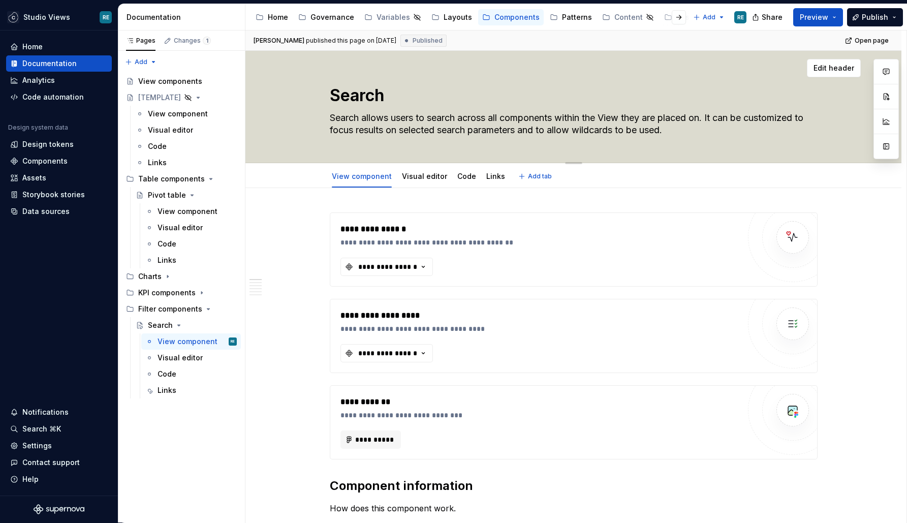
click at [640, 128] on textarea "Search allows users to search across all components within the View they are pl…" at bounding box center [572, 124] width 488 height 28
drag, startPoint x: 640, startPoint y: 128, endPoint x: 649, endPoint y: 128, distance: 8.6
click at [649, 128] on textarea "Search allows users to search across all components within the View they are pl…" at bounding box center [572, 124] width 488 height 28
click at [356, 127] on textarea "Search allows users to search across all components within the View they are pl…" at bounding box center [572, 124] width 488 height 28
drag, startPoint x: 356, startPoint y: 127, endPoint x: 436, endPoint y: 127, distance: 80.8
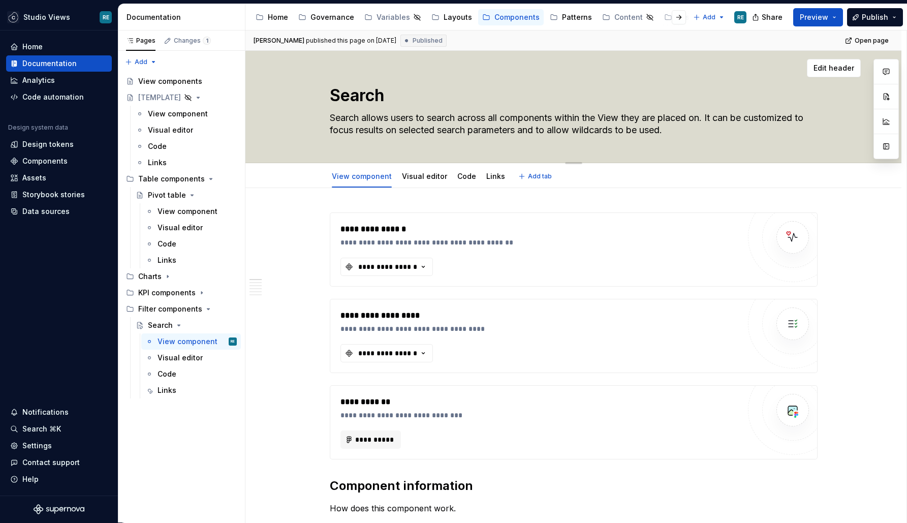
click at [433, 127] on textarea "Search allows users to search across all components within the View they are pl…" at bounding box center [572, 124] width 488 height 28
type textarea "*"
type textarea "Search allows users to search across all components within the View they are pl…"
click at [862, 14] on button "Publish" at bounding box center [875, 17] width 56 height 18
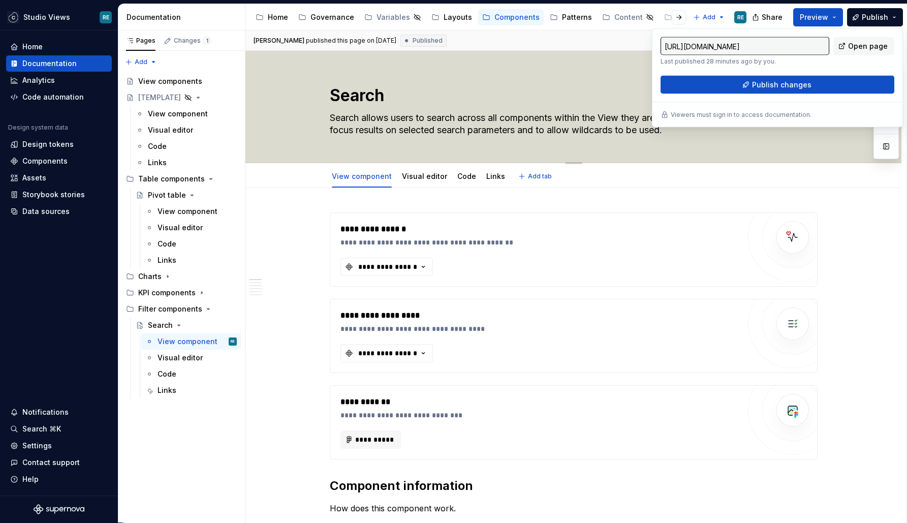
click at [616, 120] on textarea "Search allows users to search across all components within the View they are pl…" at bounding box center [572, 124] width 488 height 28
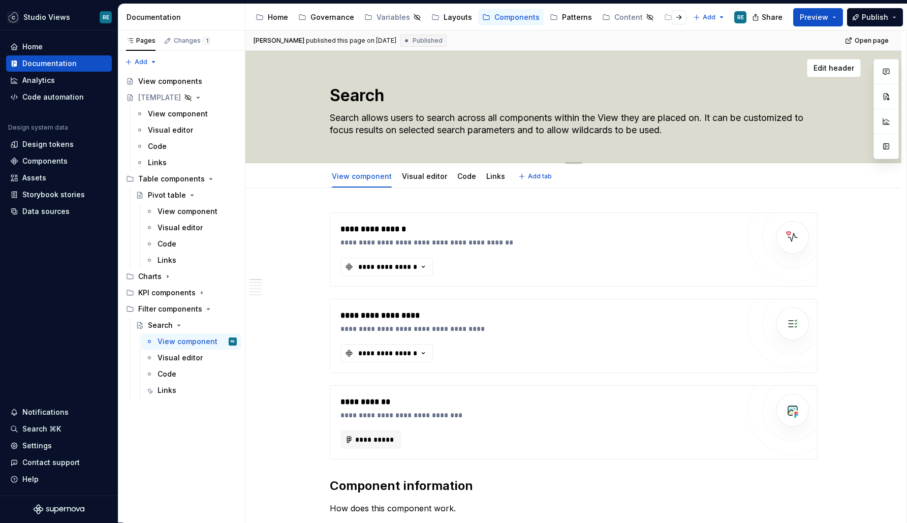
click at [616, 120] on textarea "Search allows users to search across all components within the View they are pl…" at bounding box center [572, 124] width 488 height 28
click at [872, 15] on span "Publish" at bounding box center [874, 17] width 26 height 10
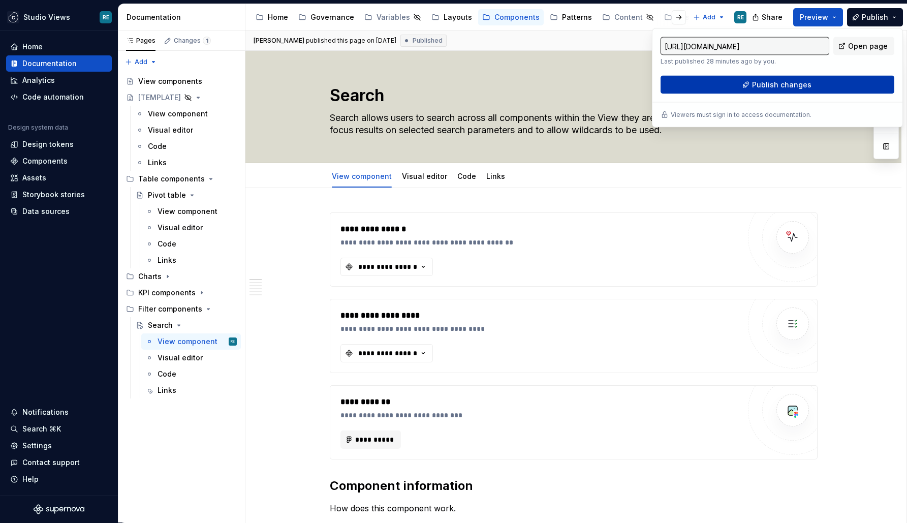
click at [738, 80] on button "Publish changes" at bounding box center [777, 85] width 234 height 18
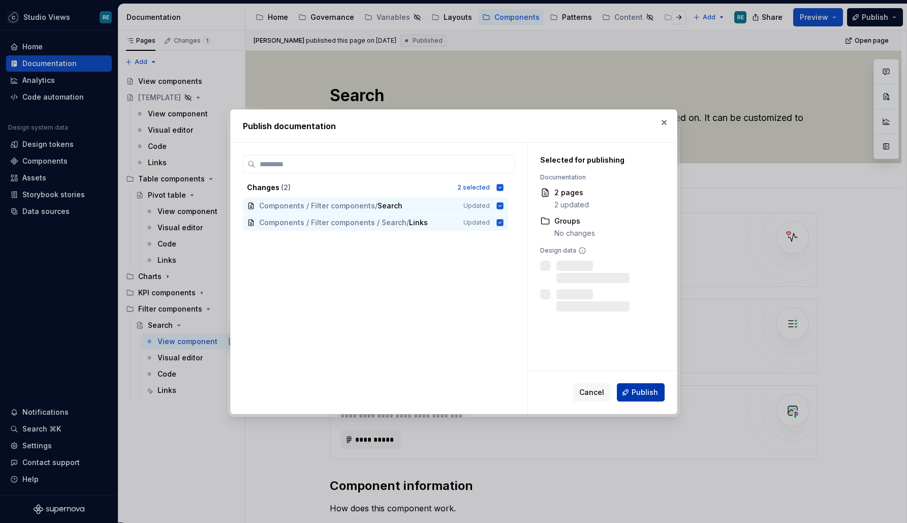
click at [648, 400] on button "Publish" at bounding box center [641, 392] width 48 height 18
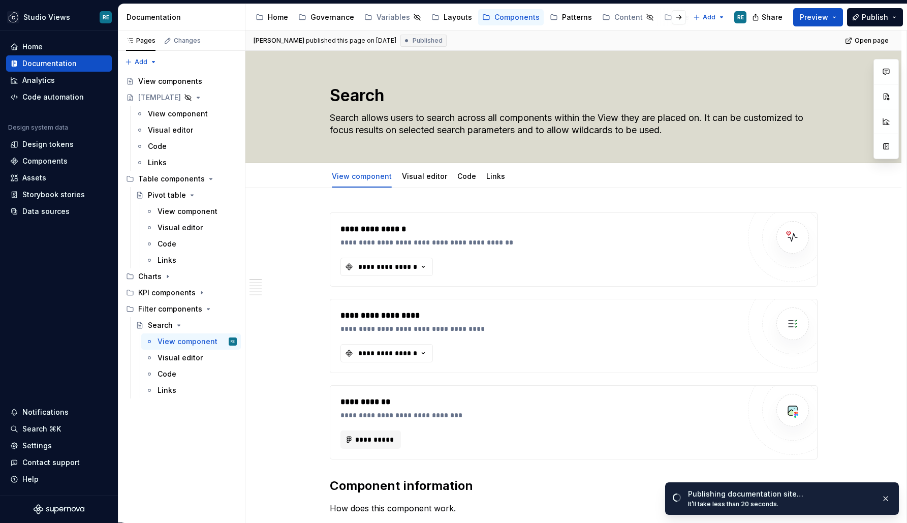
type textarea "*"
